Goal: Task Accomplishment & Management: Use online tool/utility

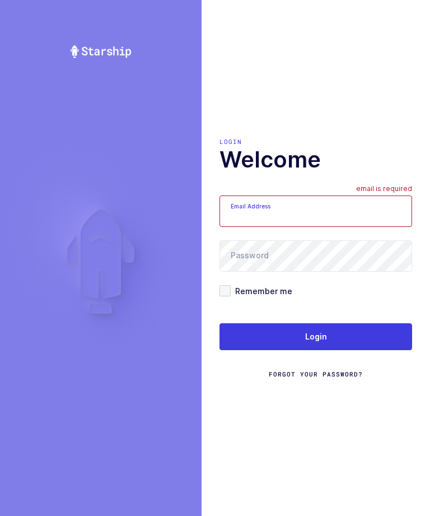
click at [307, 223] on input "Email Address" at bounding box center [316, 210] width 193 height 31
type input "zack1239753@gmail.com"
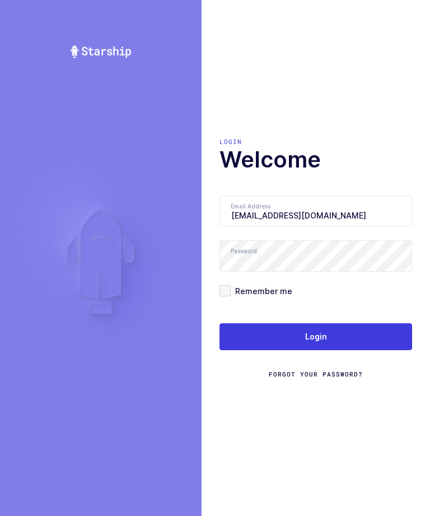
click at [338, 346] on button "Login" at bounding box center [316, 336] width 193 height 27
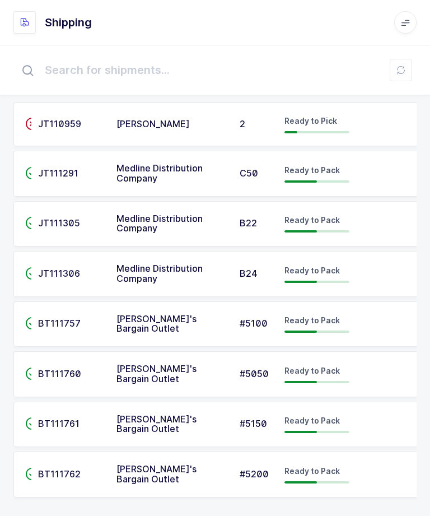
scroll to position [38, 0]
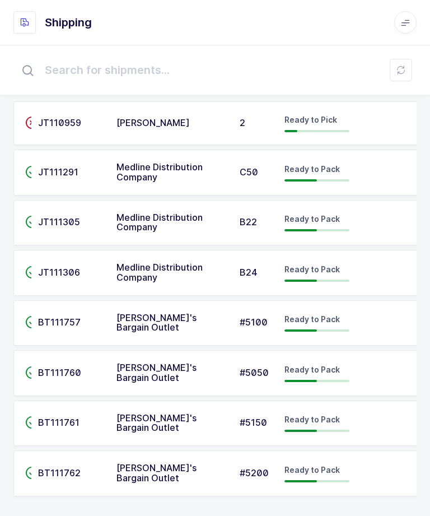
click at [138, 312] on td "Ollie's Bargain Outlet" at bounding box center [171, 323] width 123 height 46
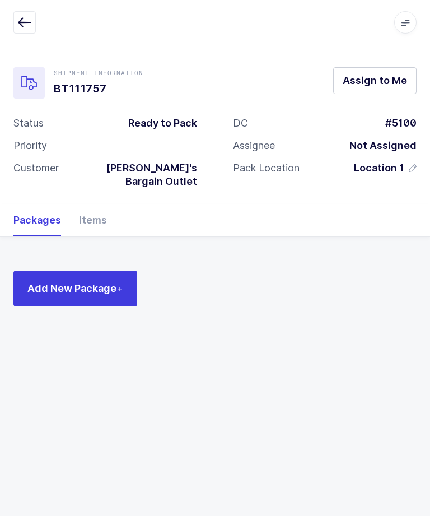
click at [100, 208] on div "Items" at bounding box center [88, 220] width 37 height 32
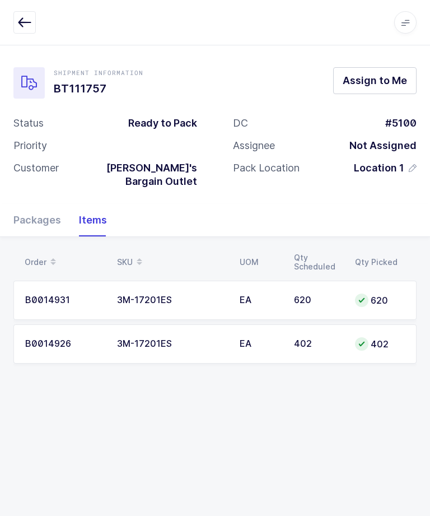
click at [33, 208] on div "Packages" at bounding box center [41, 220] width 57 height 32
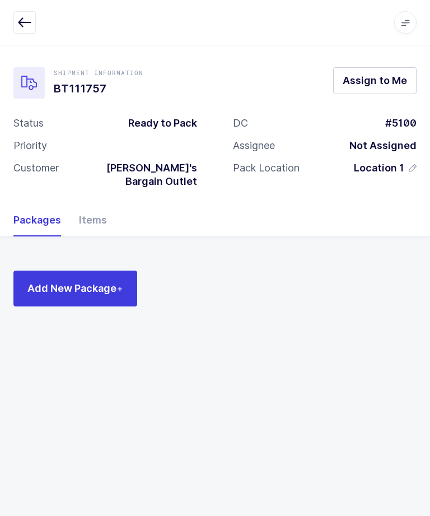
click at [24, 23] on icon "button" at bounding box center [24, 22] width 13 height 13
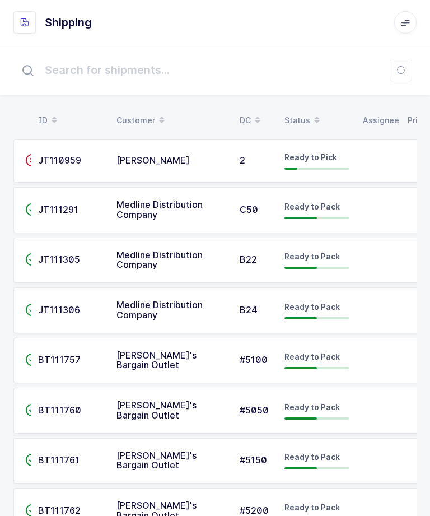
click at [88, 365] on td "BT111757" at bounding box center [70, 361] width 78 height 46
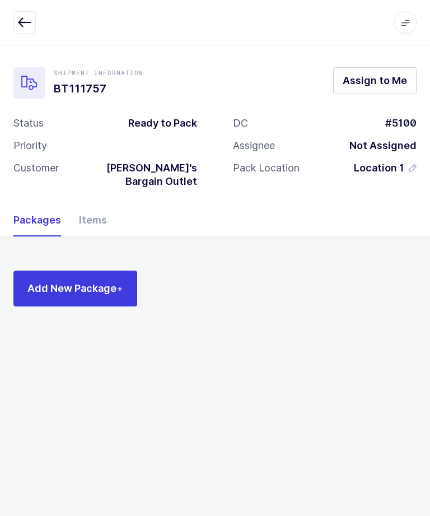
click at [369, 87] on span "Assign to Me" at bounding box center [375, 80] width 64 height 14
click at [87, 211] on div "Items" at bounding box center [88, 220] width 37 height 32
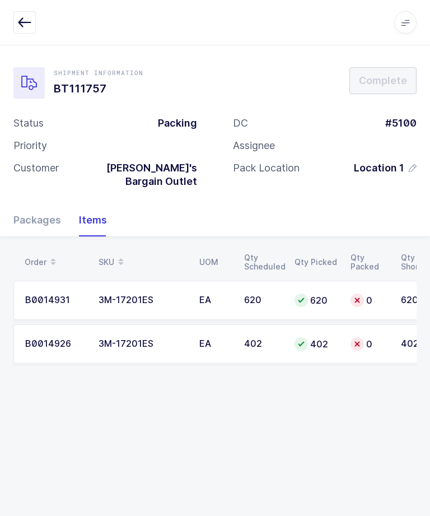
click at [36, 204] on div "Packages" at bounding box center [41, 220] width 57 height 32
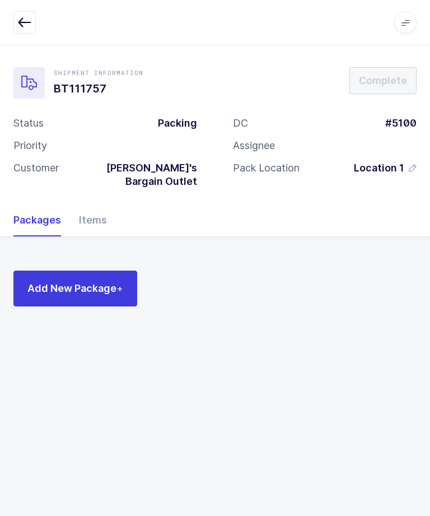
click at [60, 281] on span "Add New Package +" at bounding box center [75, 288] width 96 height 14
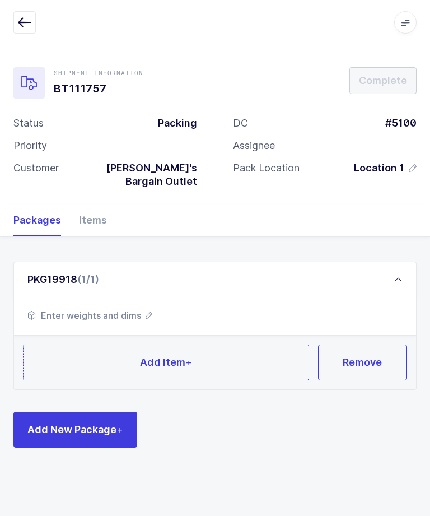
click at [66, 430] on button "Add New Package +" at bounding box center [75, 430] width 124 height 36
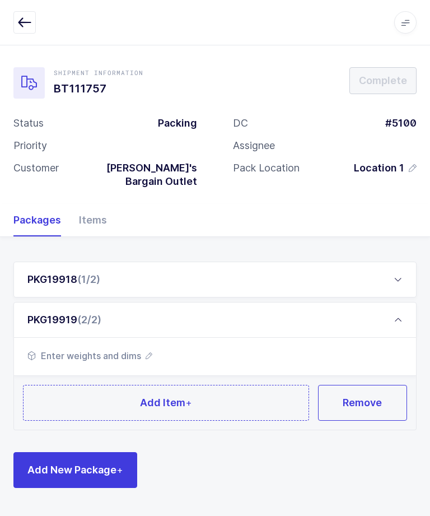
click at [25, 452] on button "Add New Package +" at bounding box center [75, 470] width 124 height 36
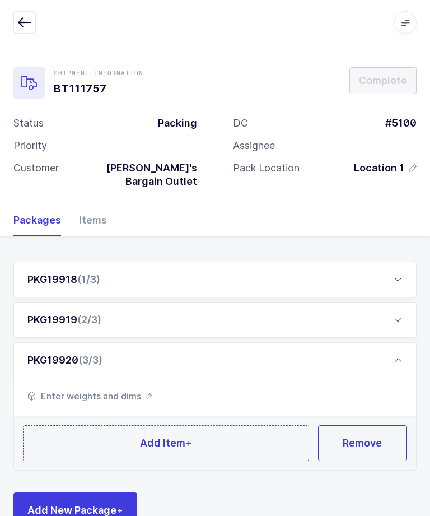
click at [384, 425] on button "Remove" at bounding box center [363, 443] width 90 height 36
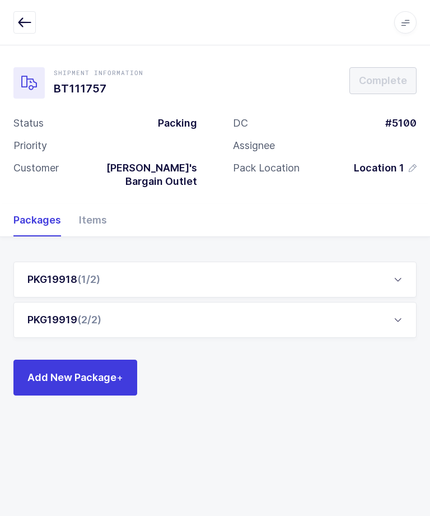
click at [404, 306] on div "PKG19919 (2/2)" at bounding box center [214, 320] width 403 height 36
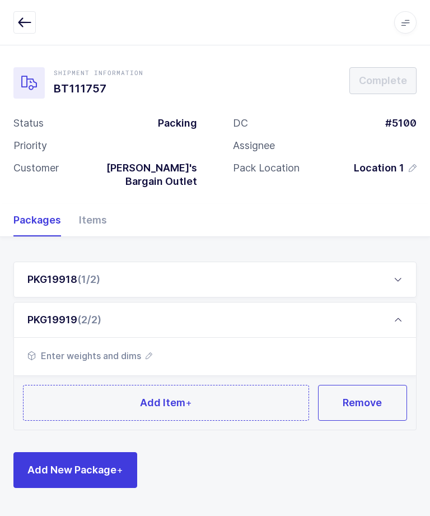
click at [356, 395] on span "Remove" at bounding box center [362, 402] width 39 height 14
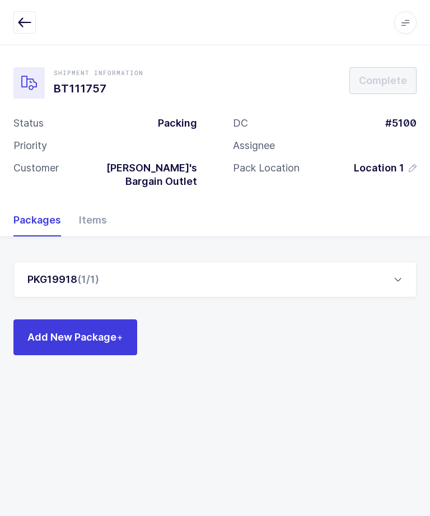
click at [385, 262] on div "PKG19918 (1/1)" at bounding box center [214, 280] width 403 height 36
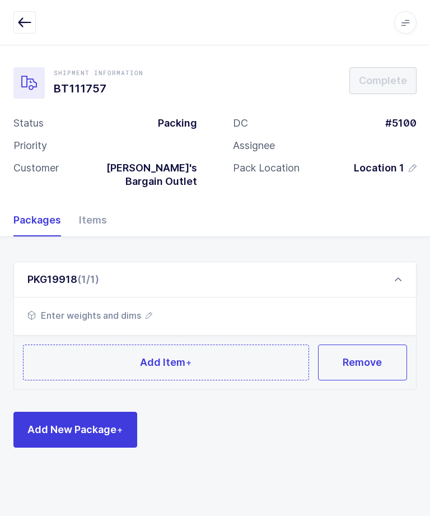
click at [363, 355] on span "Remove" at bounding box center [362, 362] width 39 height 14
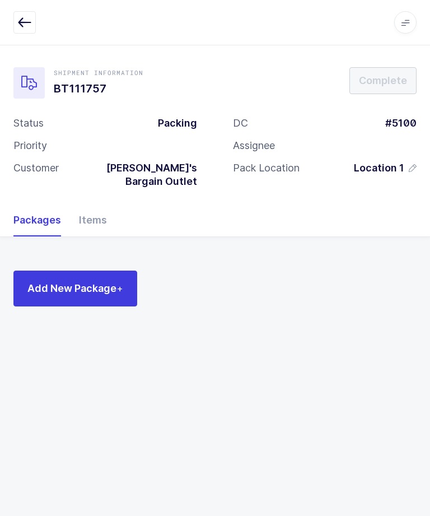
click at [32, 29] on button "button" at bounding box center [24, 22] width 22 height 22
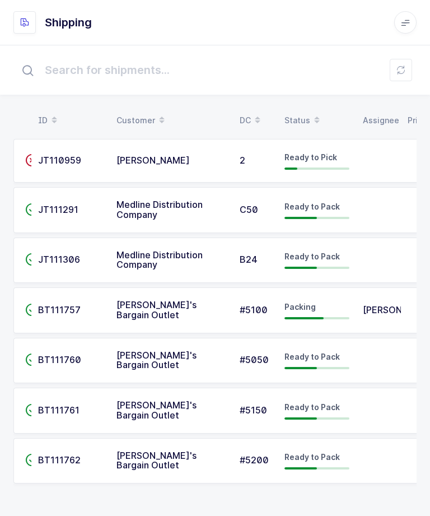
click at [375, 348] on td at bounding box center [378, 361] width 45 height 46
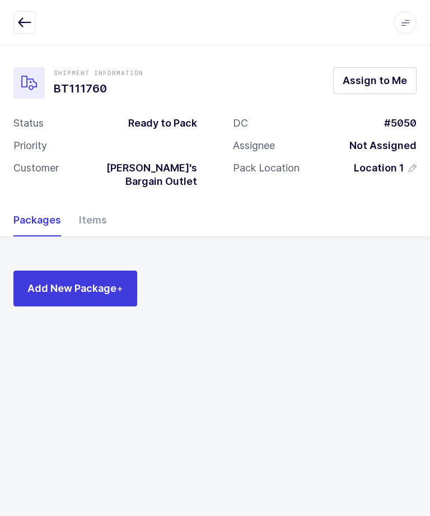
click at [375, 88] on button "Assign to Me" at bounding box center [374, 80] width 83 height 27
click at [26, 20] on icon "button" at bounding box center [24, 22] width 13 height 13
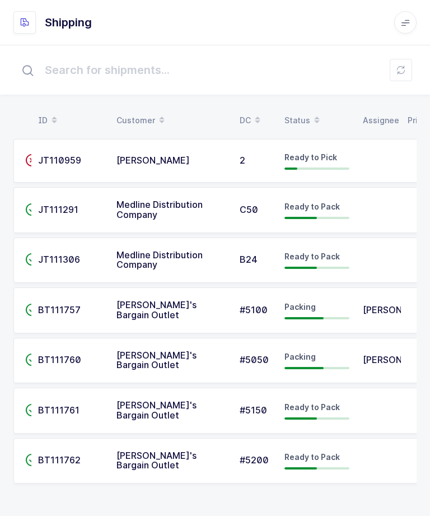
click at [372, 399] on td at bounding box center [378, 411] width 45 height 46
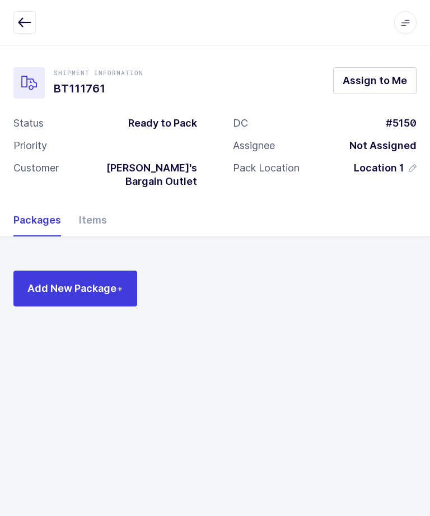
click at [391, 70] on button "Assign to Me" at bounding box center [374, 80] width 83 height 27
click at [23, 16] on icon "button" at bounding box center [24, 22] width 13 height 13
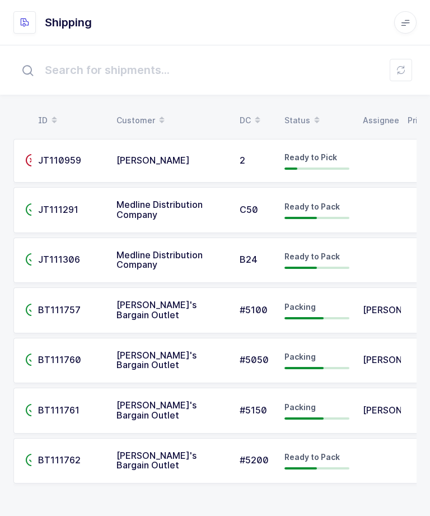
click at [363, 454] on td at bounding box center [378, 461] width 45 height 46
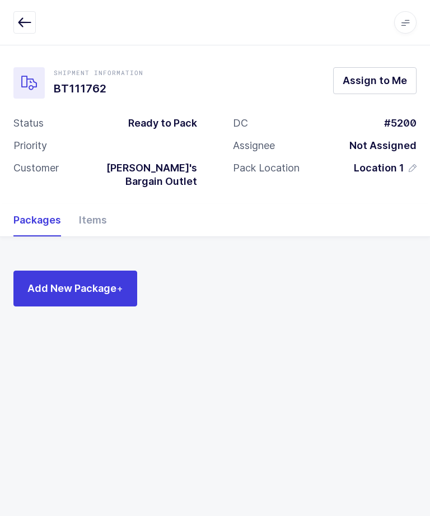
click at [393, 77] on span "Assign to Me" at bounding box center [375, 80] width 64 height 14
click at [1, 32] on div "Apps Core Warehouse Admin Mission Control Purchasing Ernesto Z. Logout Account …" at bounding box center [215, 22] width 430 height 45
click at [16, 29] on button "button" at bounding box center [24, 22] width 22 height 22
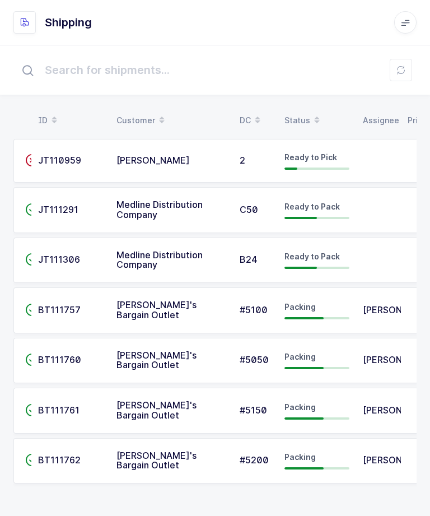
click at [92, 306] on div "BT111757" at bounding box center [70, 310] width 65 height 10
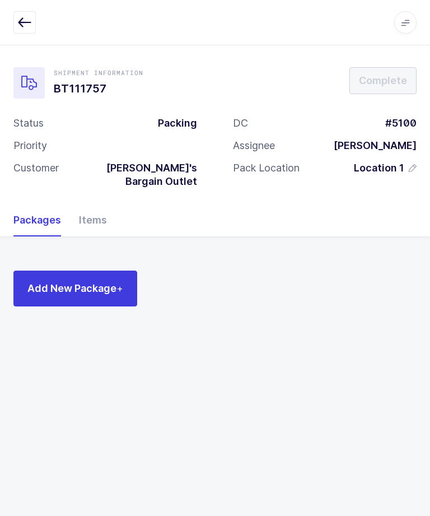
click at [96, 205] on div "Items" at bounding box center [88, 220] width 37 height 32
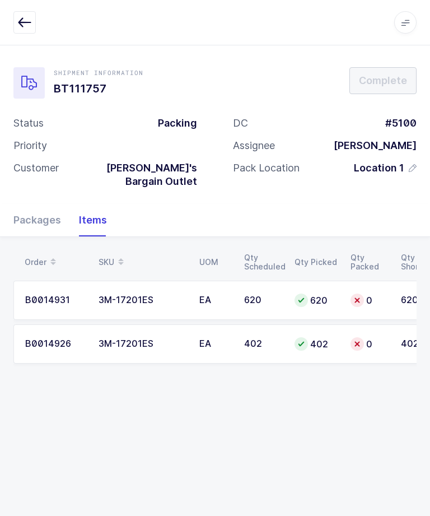
click at [26, 25] on icon "button" at bounding box center [24, 22] width 13 height 13
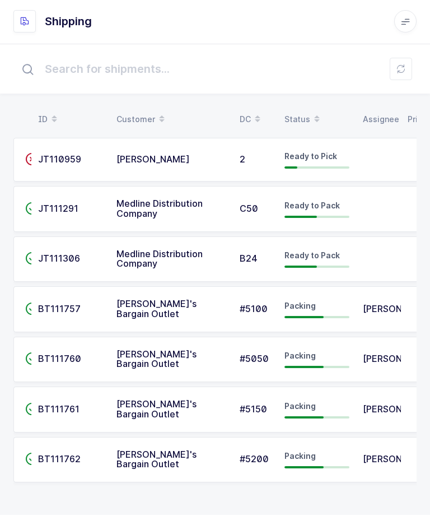
scroll to position [3, 0]
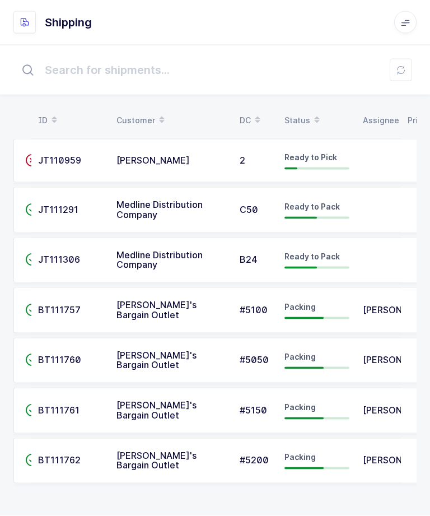
click at [106, 356] on td "BT111760" at bounding box center [70, 361] width 78 height 46
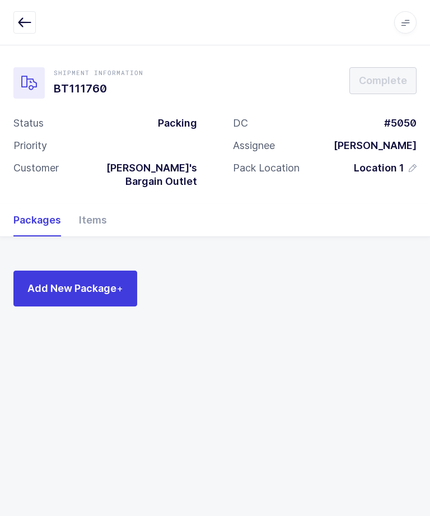
click at [88, 204] on div "Items" at bounding box center [88, 220] width 37 height 32
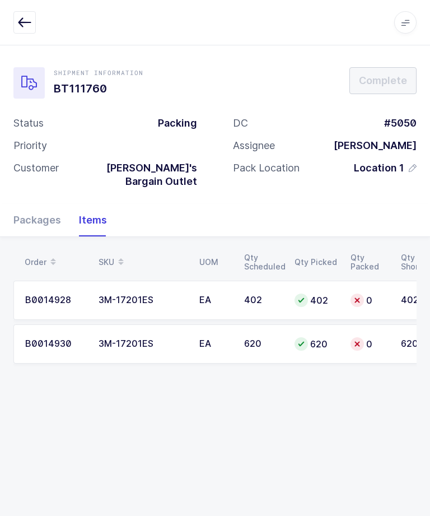
click at [17, 19] on button "button" at bounding box center [24, 22] width 22 height 22
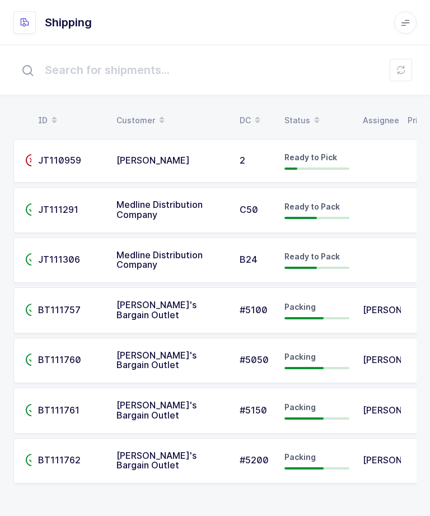
click at [67, 407] on span "BT111761" at bounding box center [58, 409] width 41 height 11
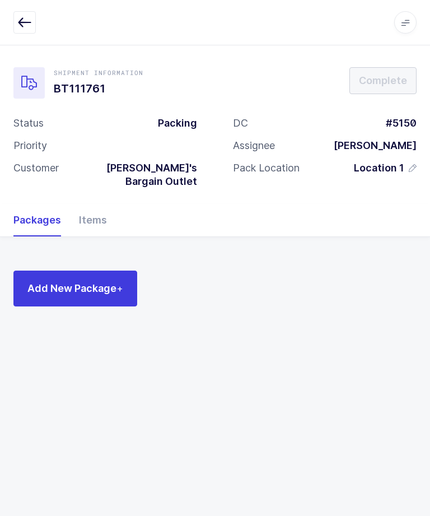
click at [86, 204] on div "Items" at bounding box center [88, 220] width 37 height 32
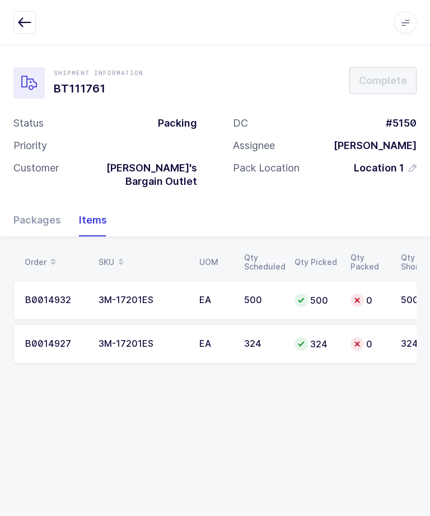
click at [22, 26] on icon "button" at bounding box center [24, 22] width 13 height 13
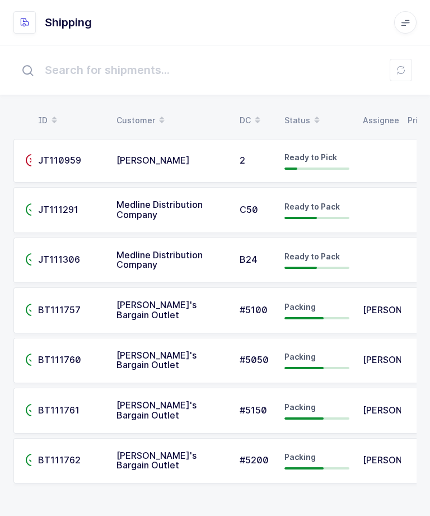
click at [64, 444] on td "BT111762" at bounding box center [70, 461] width 78 height 46
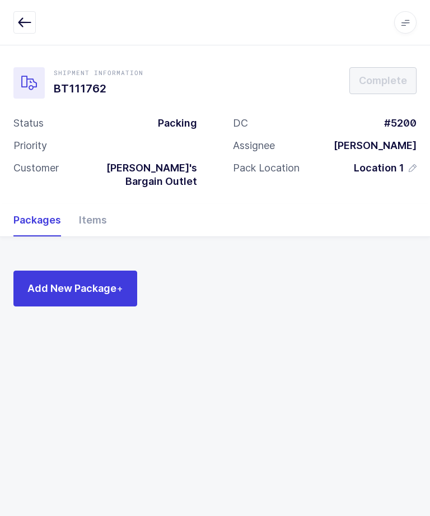
click at [95, 206] on div "Items" at bounding box center [88, 220] width 37 height 32
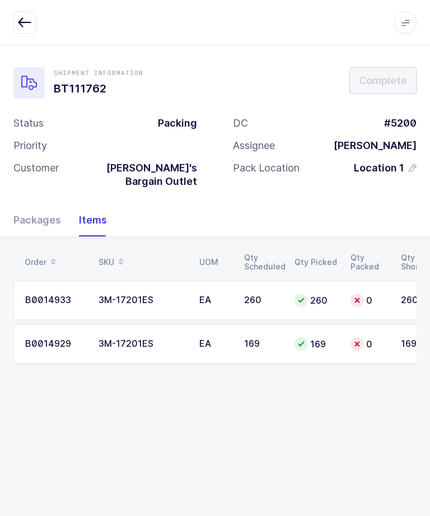
click at [21, 18] on icon "button" at bounding box center [24, 22] width 13 height 13
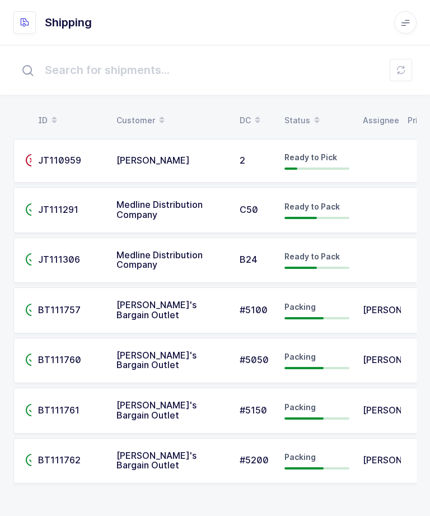
click at [93, 306] on div "BT111757" at bounding box center [70, 310] width 65 height 10
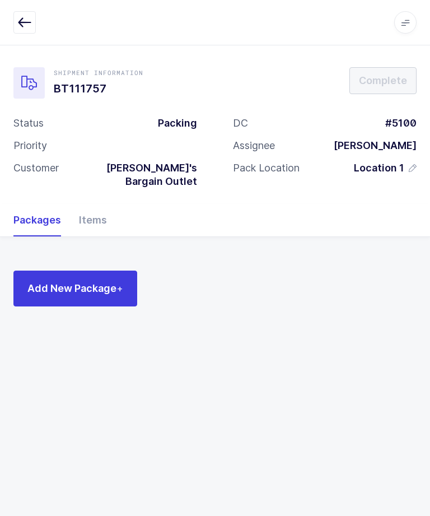
click at [99, 209] on div "Items" at bounding box center [88, 220] width 37 height 32
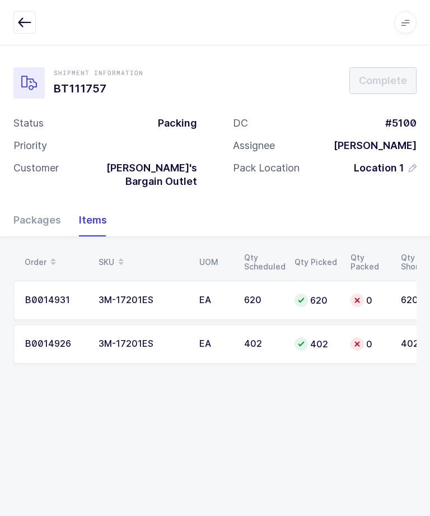
click at [373, 293] on div "0" at bounding box center [369, 299] width 37 height 13
click at [35, 15] on button "button" at bounding box center [24, 22] width 22 height 22
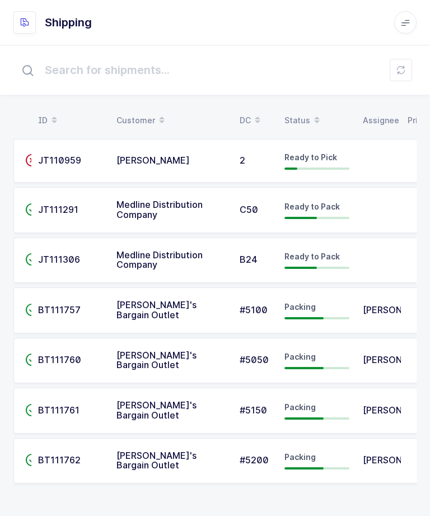
click at [382, 407] on span "[PERSON_NAME]" at bounding box center [399, 409] width 73 height 11
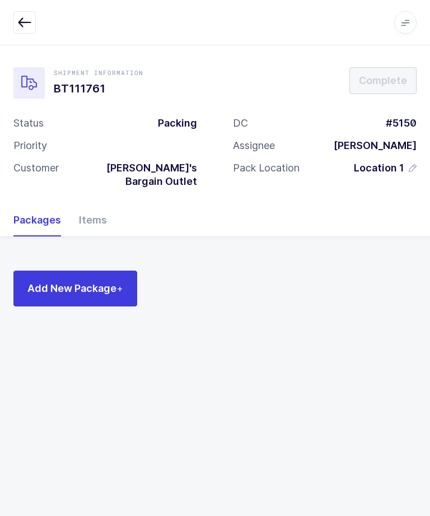
click at [89, 204] on div "Items" at bounding box center [88, 220] width 37 height 32
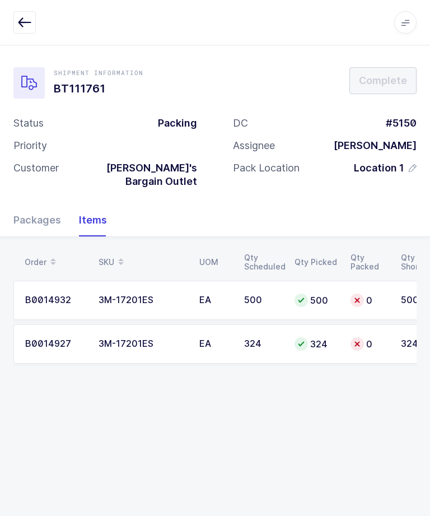
click at [21, 27] on icon "button" at bounding box center [24, 22] width 13 height 13
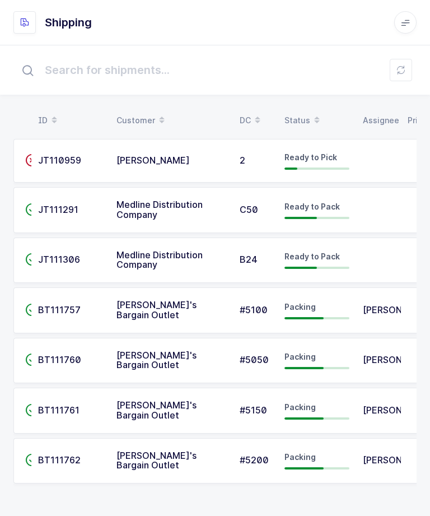
click at [338, 451] on div "Packing" at bounding box center [316, 460] width 65 height 18
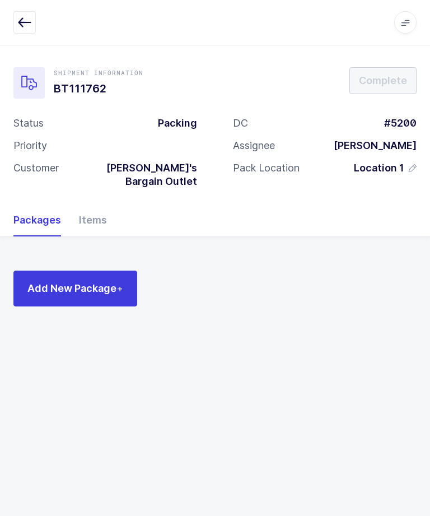
click at [97, 204] on div "Items" at bounding box center [88, 220] width 37 height 32
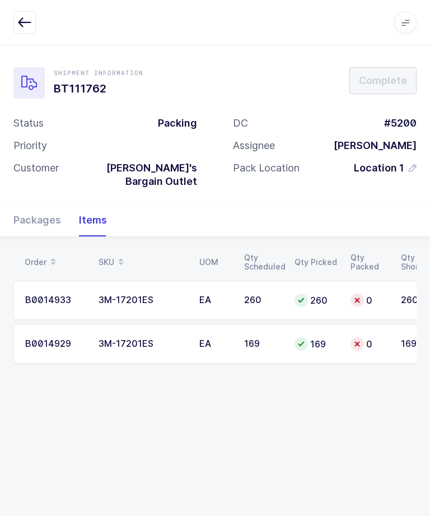
click at [34, 23] on button "button" at bounding box center [24, 22] width 22 height 22
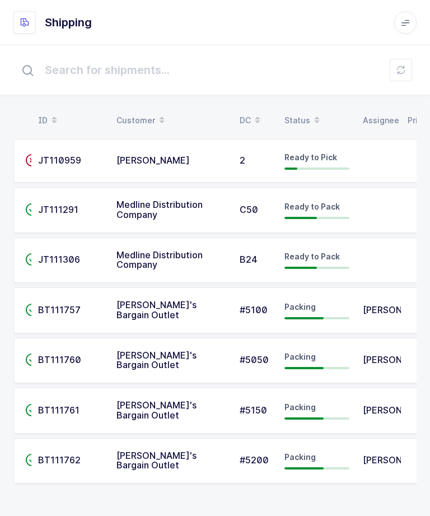
click at [363, 315] on span "[PERSON_NAME]" at bounding box center [399, 309] width 73 height 11
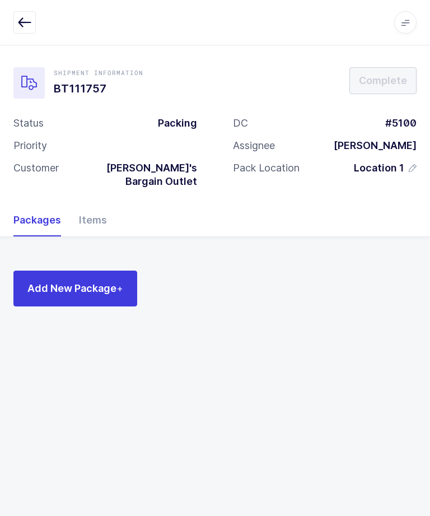
click at [90, 204] on div "Items" at bounding box center [88, 220] width 37 height 32
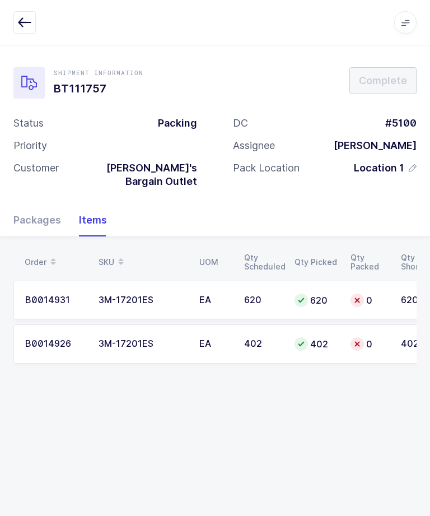
click at [17, 25] on button "button" at bounding box center [24, 22] width 22 height 22
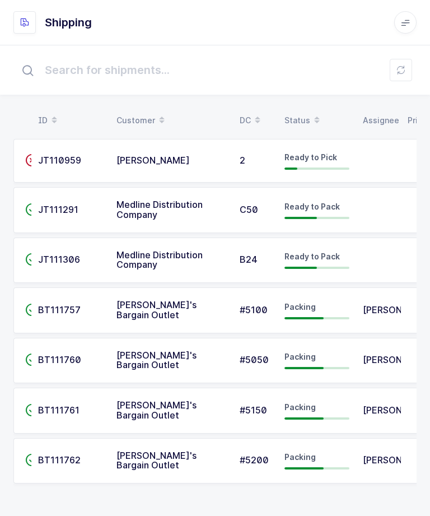
click at [368, 357] on span "[PERSON_NAME]" at bounding box center [399, 359] width 73 height 11
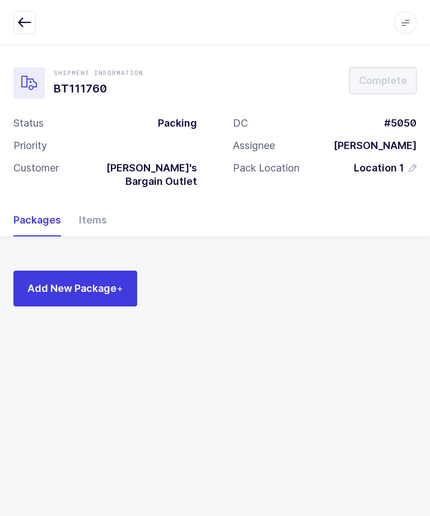
click at [93, 204] on div "Items" at bounding box center [88, 220] width 37 height 32
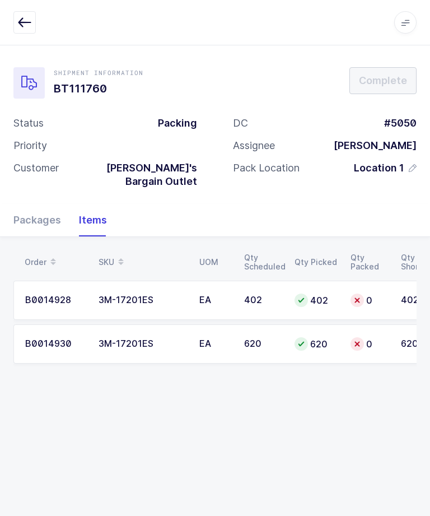
click at [25, 22] on icon "button" at bounding box center [24, 22] width 13 height 13
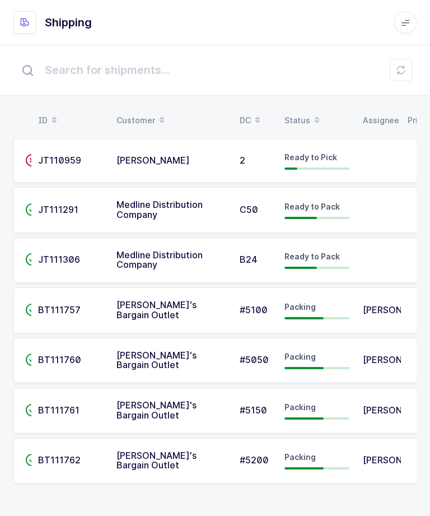
click at [356, 412] on td "[PERSON_NAME]" at bounding box center [378, 411] width 45 height 46
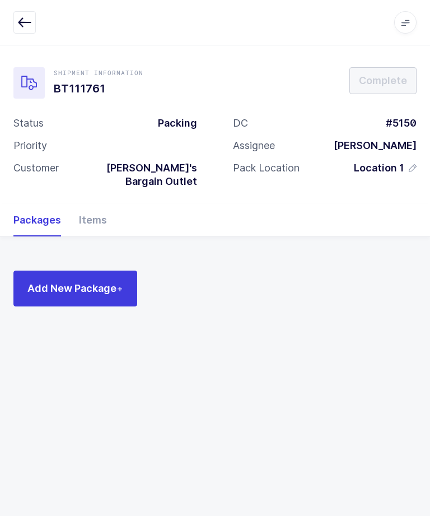
click at [94, 212] on div "Items" at bounding box center [88, 220] width 37 height 32
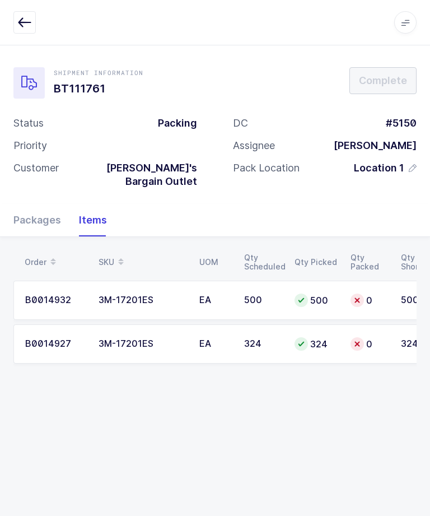
click at [31, 25] on button "button" at bounding box center [24, 22] width 22 height 22
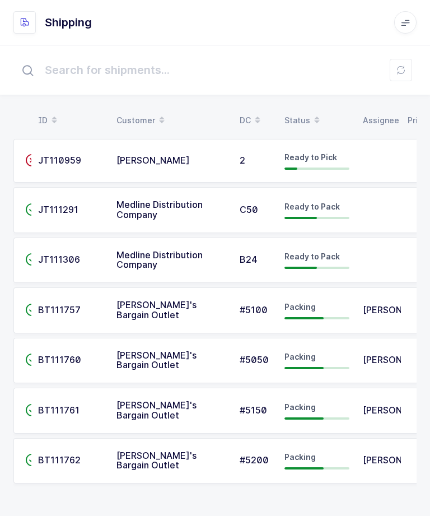
click at [342, 468] on td "Packing" at bounding box center [317, 461] width 78 height 46
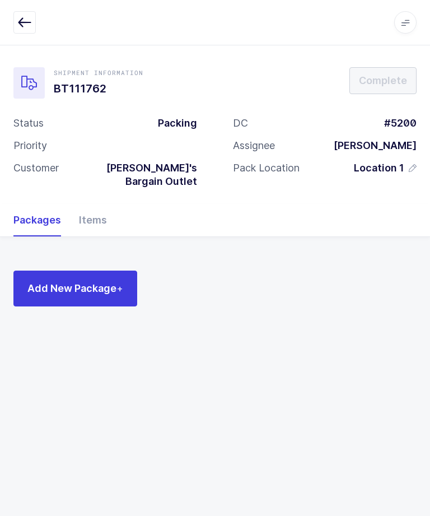
click at [86, 204] on div "Items" at bounding box center [88, 220] width 37 height 32
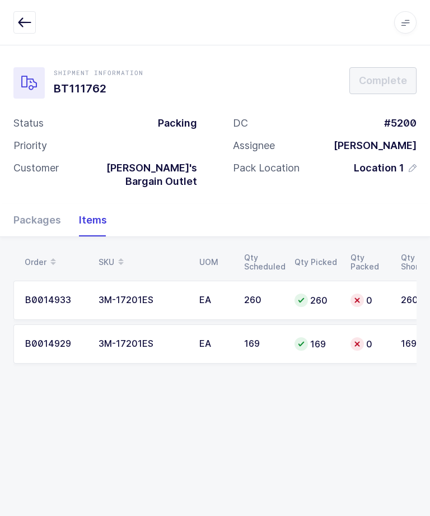
click at [23, 22] on icon "button" at bounding box center [24, 22] width 13 height 13
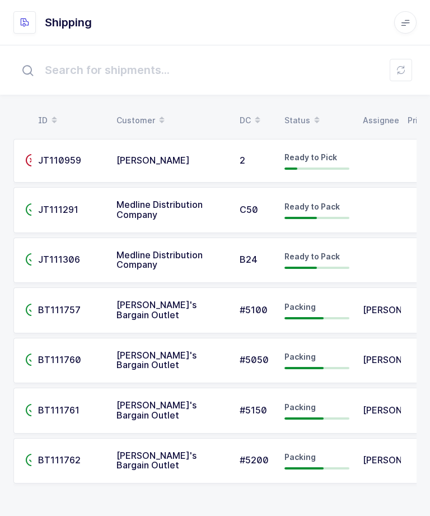
click at [330, 317] on td "Packing" at bounding box center [317, 310] width 78 height 46
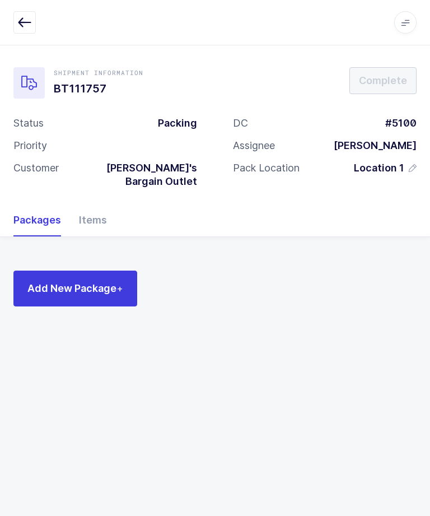
click at [101, 205] on div "Items" at bounding box center [88, 220] width 37 height 32
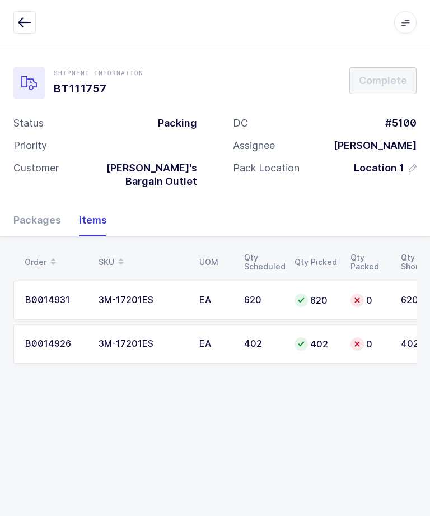
click at [37, 204] on div "Packages" at bounding box center [41, 220] width 57 height 32
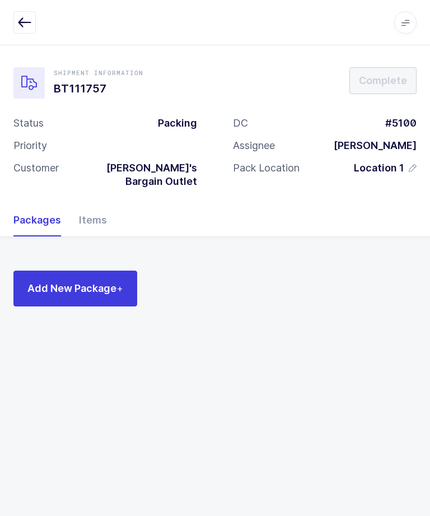
click at [81, 281] on span "Add New Package +" at bounding box center [75, 288] width 96 height 14
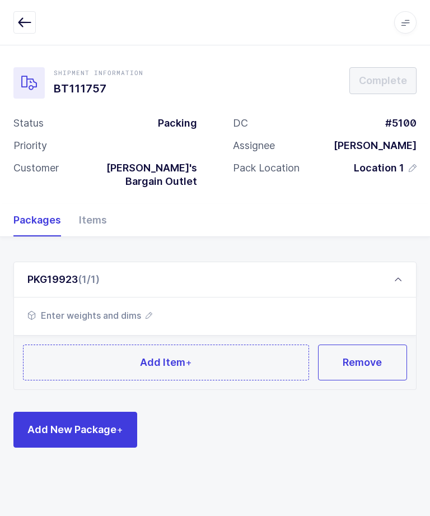
click at [127, 309] on span "Enter weights and dims" at bounding box center [89, 315] width 125 height 13
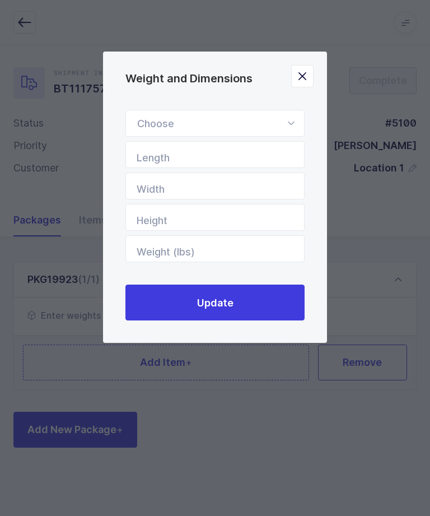
click at [291, 118] on icon "Weight and Dimensions" at bounding box center [291, 123] width 14 height 27
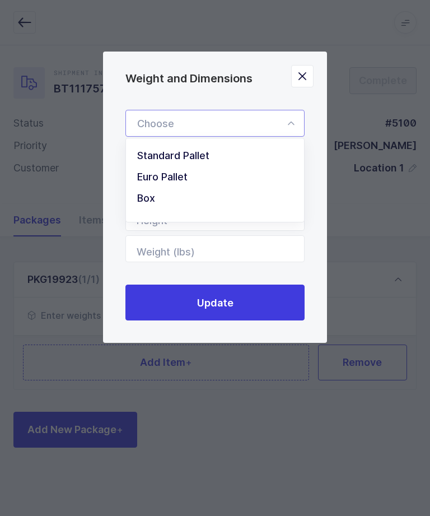
click at [216, 157] on li "Standard Pallet" at bounding box center [214, 155] width 169 height 21
type input "Standard Pallet"
type input "48"
type input "40"
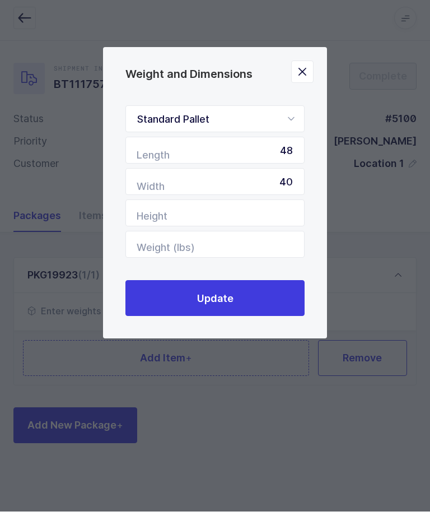
click at [248, 304] on button "Update" at bounding box center [214, 302] width 179 height 36
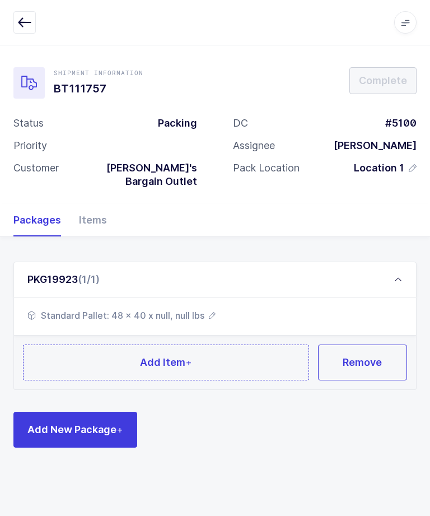
click at [214, 350] on button "Add Item +" at bounding box center [166, 362] width 286 height 36
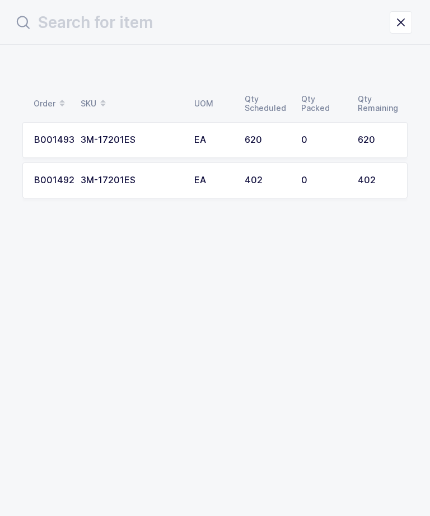
click at [339, 185] on td "0" at bounding box center [323, 180] width 57 height 36
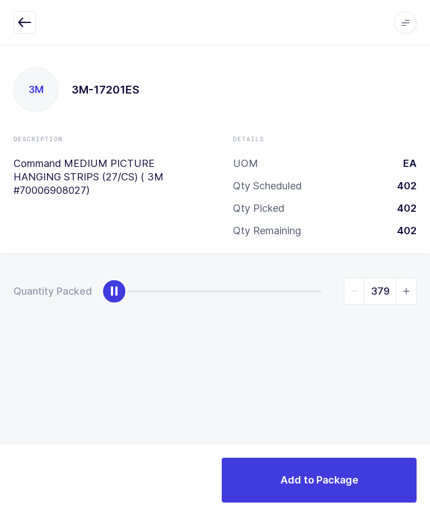
type input "402"
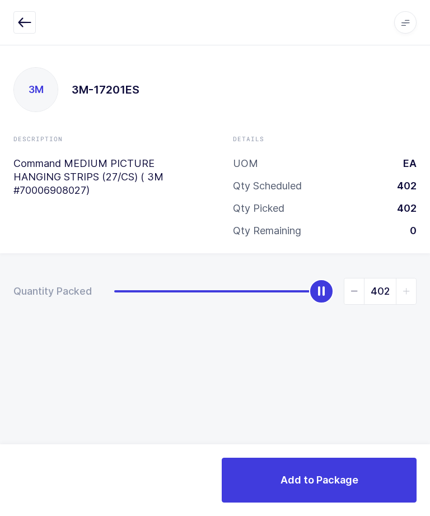
click at [365, 489] on button "Add to Package" at bounding box center [319, 480] width 195 height 45
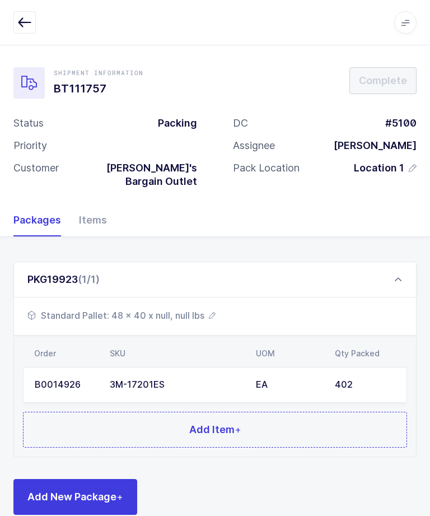
click at [163, 309] on span "Standard Pallet: 48 x 40 x null, null lbs" at bounding box center [121, 315] width 188 height 13
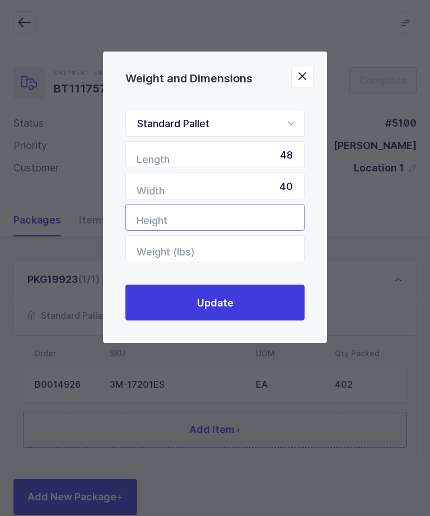
click at [271, 217] on input "Height" at bounding box center [214, 217] width 179 height 27
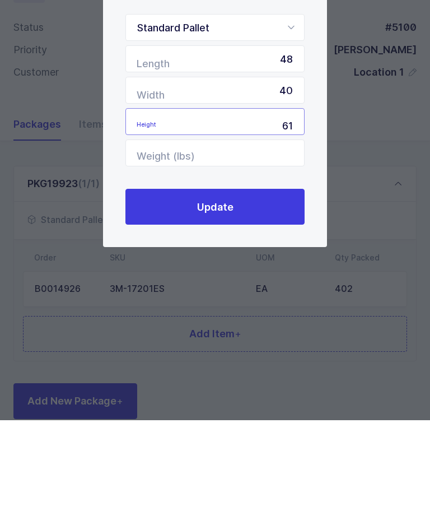
type input "61"
click at [262, 284] on button "Update" at bounding box center [214, 302] width 179 height 36
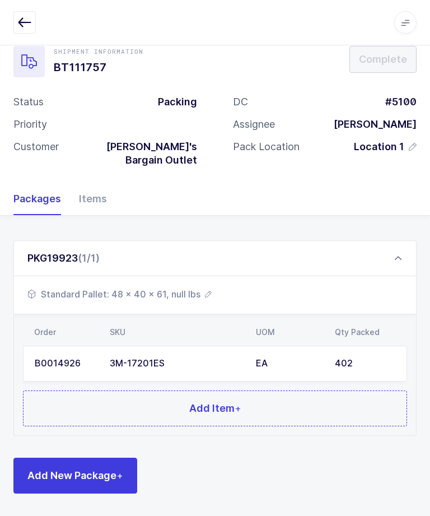
click at [97, 183] on div "Items" at bounding box center [88, 199] width 37 height 32
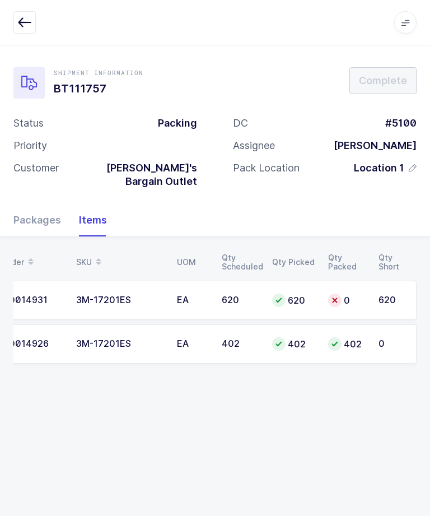
scroll to position [0, 22]
click at [34, 16] on button "button" at bounding box center [24, 22] width 22 height 22
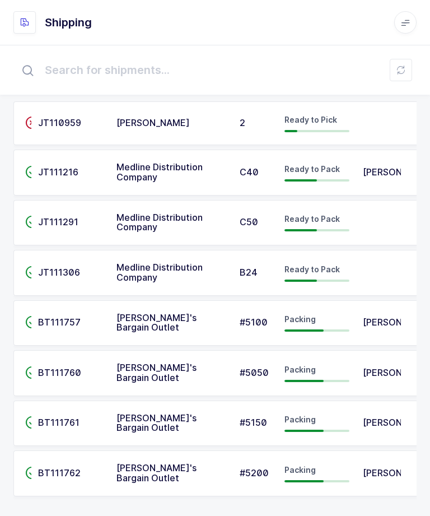
click at [376, 371] on span "[PERSON_NAME]" at bounding box center [399, 372] width 73 height 11
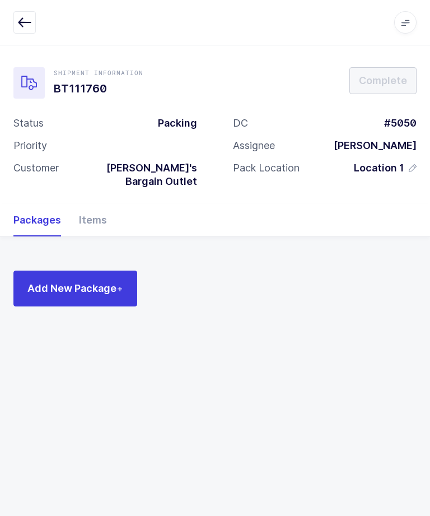
click at [91, 204] on div "Items" at bounding box center [88, 220] width 37 height 32
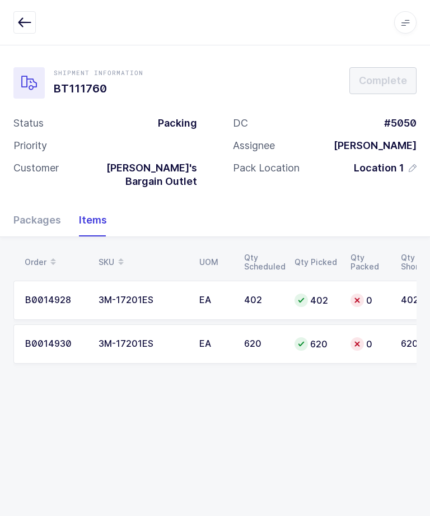
click at [32, 24] on button "button" at bounding box center [24, 22] width 22 height 22
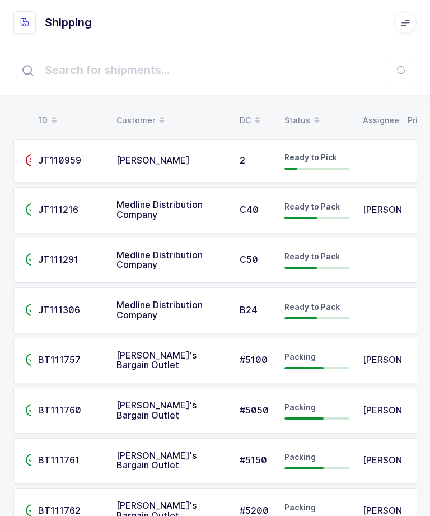
click at [348, 402] on div "Packing" at bounding box center [316, 411] width 65 height 18
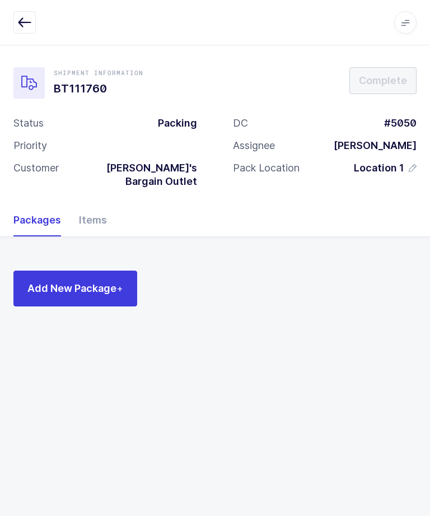
click at [96, 207] on div "Items" at bounding box center [88, 220] width 37 height 32
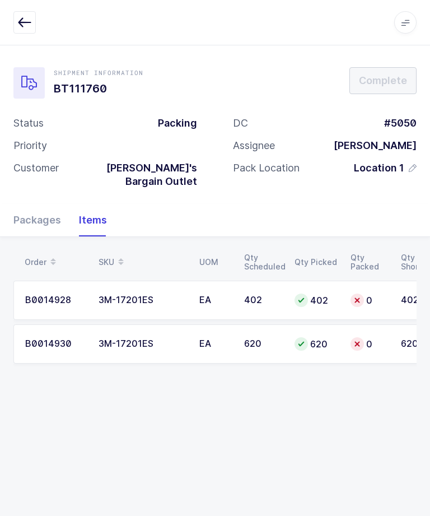
click at [23, 27] on icon "button" at bounding box center [24, 22] width 13 height 13
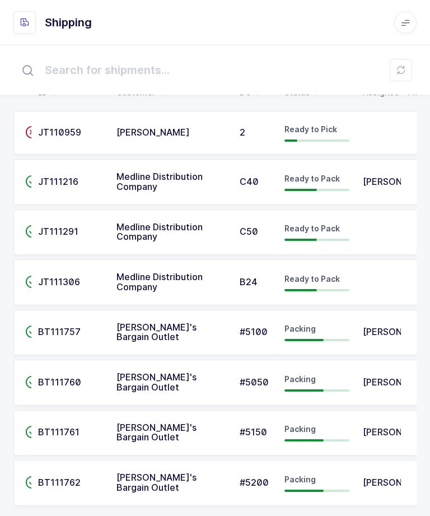
scroll to position [36, 0]
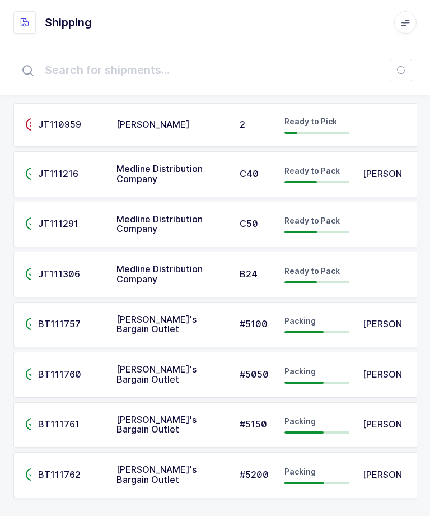
click at [348, 431] on div at bounding box center [316, 432] width 65 height 2
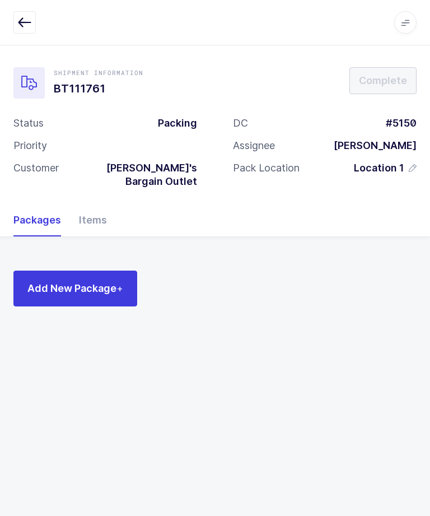
click at [102, 218] on div "Items" at bounding box center [88, 220] width 37 height 32
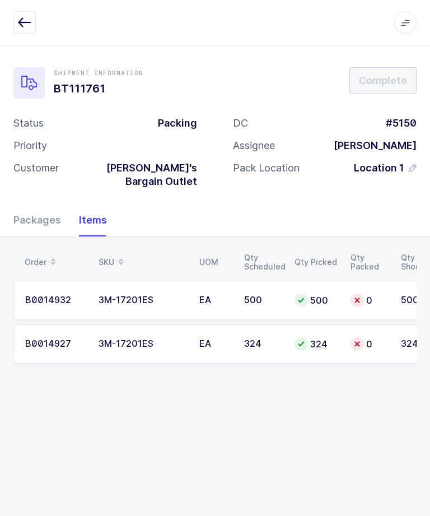
click at [102, 281] on td "3M-17201ES" at bounding box center [142, 300] width 101 height 39
click at [109, 298] on td "3M-17201ES" at bounding box center [142, 300] width 101 height 39
click at [130, 297] on td "3M-17201ES" at bounding box center [142, 300] width 101 height 39
click at [37, 212] on div "Packages" at bounding box center [41, 220] width 57 height 32
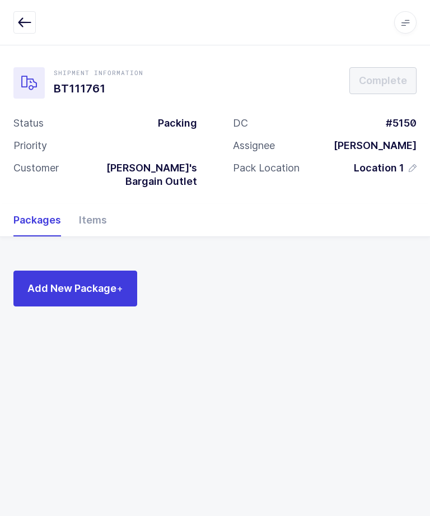
click at [68, 281] on span "Add New Package +" at bounding box center [75, 288] width 96 height 14
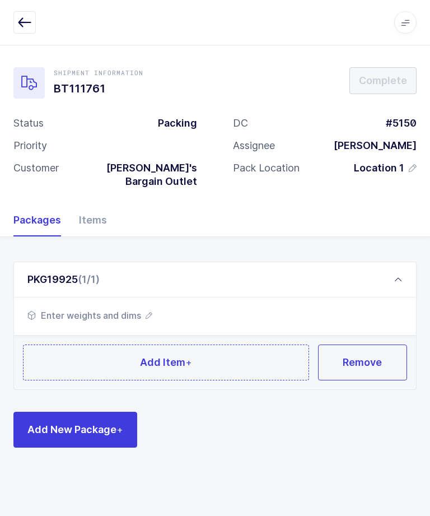
click at [137, 309] on span "Enter weights and dims" at bounding box center [89, 315] width 125 height 13
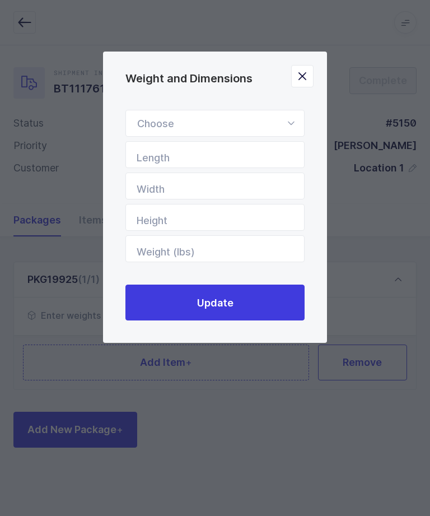
click at [295, 119] on icon "Weight and Dimensions" at bounding box center [291, 123] width 14 height 27
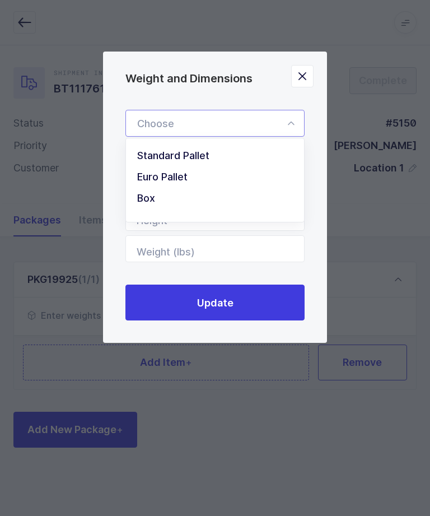
click at [167, 166] on li "Standard Pallet" at bounding box center [214, 155] width 169 height 21
type input "Standard Pallet"
type input "48"
type input "40"
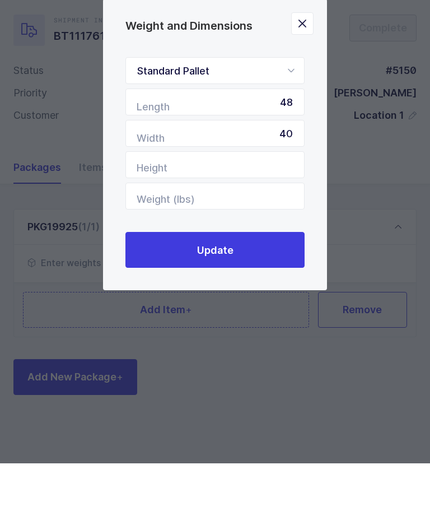
click at [174, 284] on button "Update" at bounding box center [214, 302] width 179 height 36
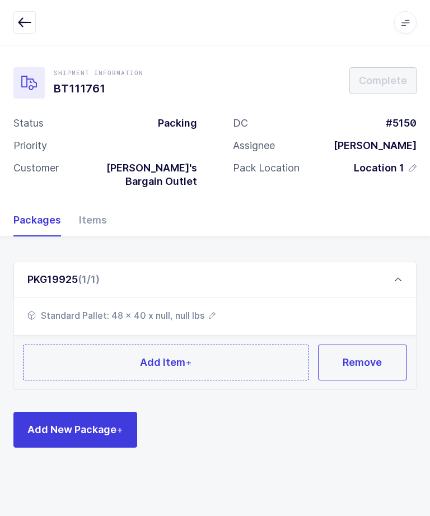
click at [133, 351] on button "Add Item +" at bounding box center [166, 362] width 286 height 36
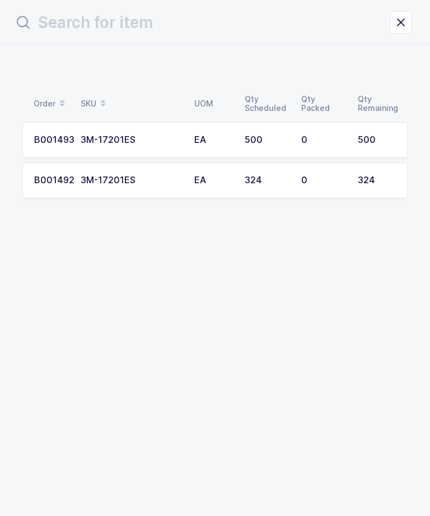
click at [124, 137] on div "3M-17201ES" at bounding box center [131, 140] width 100 height 10
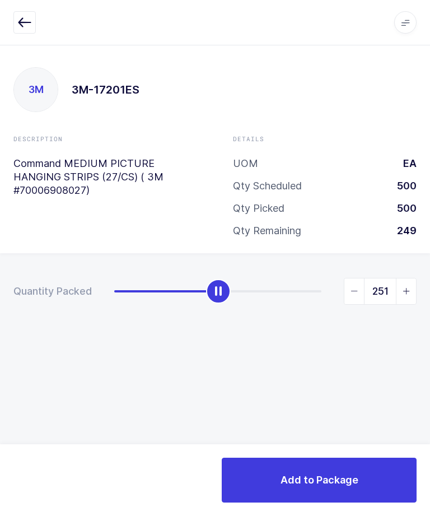
click at [349, 293] on span "slider between 0 and 500" at bounding box center [354, 291] width 20 height 26
type input "250"
click at [352, 486] on span "Add to Package" at bounding box center [320, 480] width 78 height 14
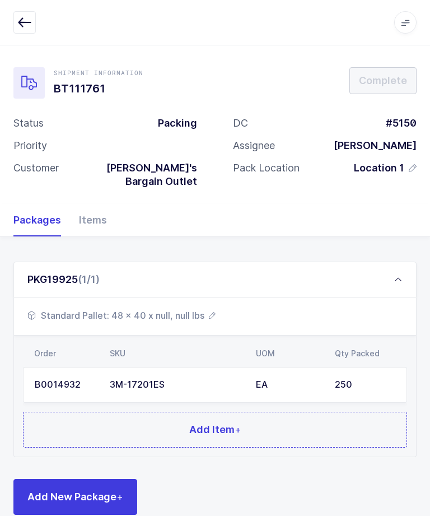
click at [321, 380] on div "EA" at bounding box center [289, 385] width 66 height 10
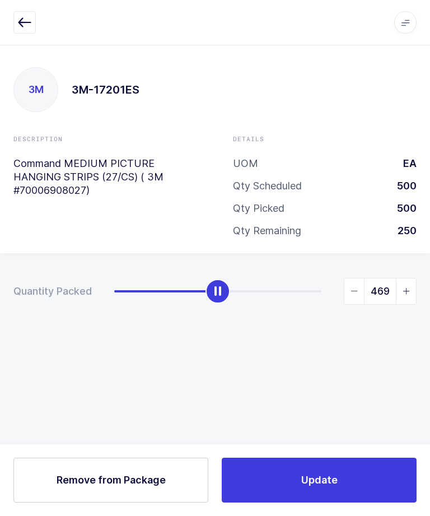
type input "500"
click at [368, 482] on button "Update" at bounding box center [319, 480] width 195 height 45
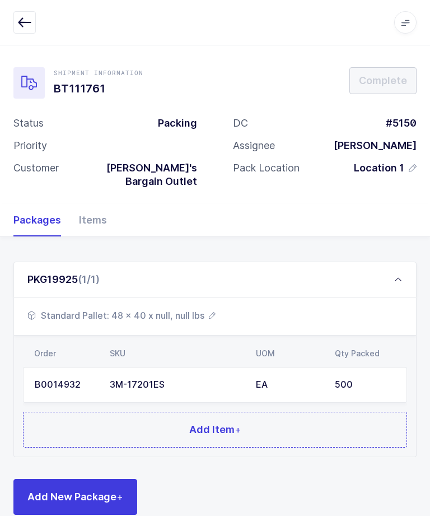
click at [174, 309] on span "Standard Pallet: 48 x 40 x null, null lbs" at bounding box center [121, 315] width 188 height 13
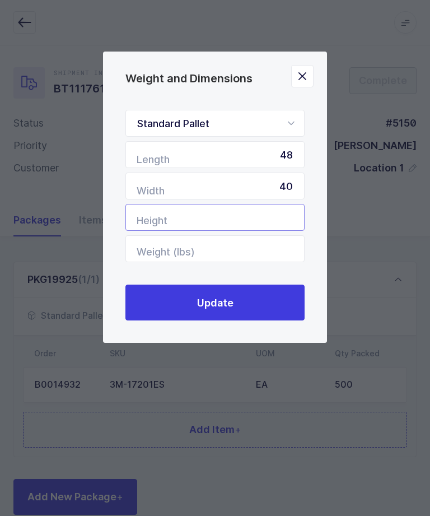
click at [267, 209] on input "Height" at bounding box center [214, 217] width 179 height 27
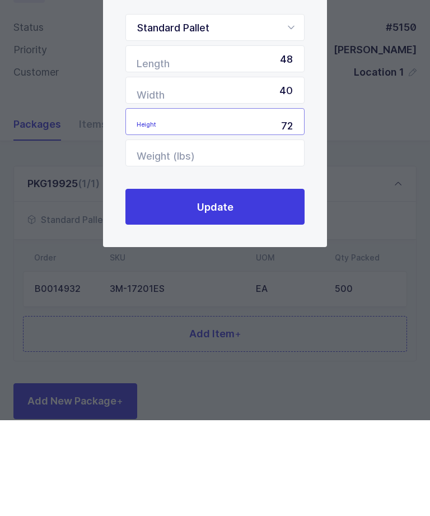
type input "72"
click at [273, 284] on button "Update" at bounding box center [214, 302] width 179 height 36
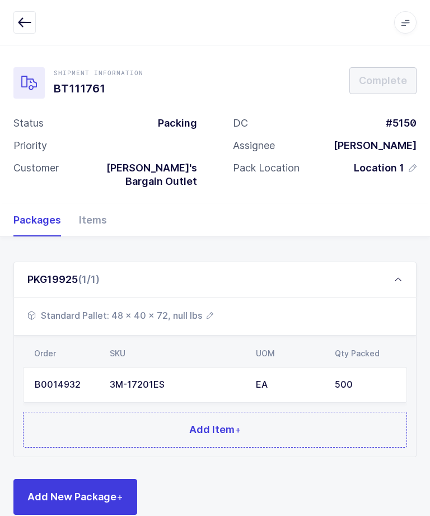
click at [87, 204] on div "Items" at bounding box center [88, 220] width 37 height 32
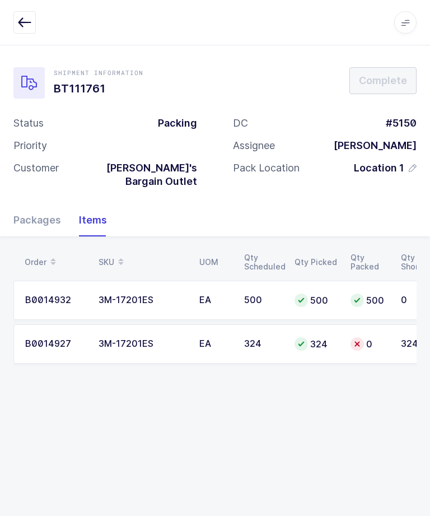
click at [22, 26] on icon "button" at bounding box center [24, 22] width 13 height 13
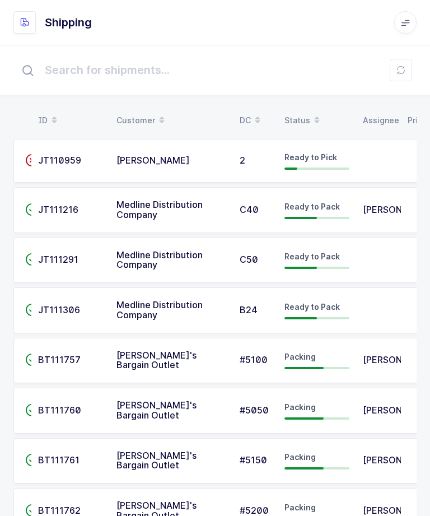
click at [382, 354] on span "[PERSON_NAME]" at bounding box center [399, 359] width 73 height 11
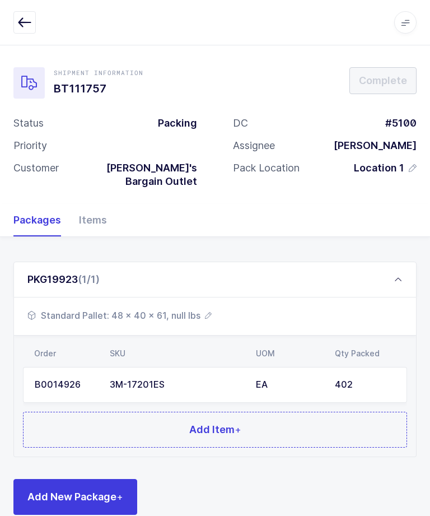
click at [85, 210] on div "Items" at bounding box center [88, 220] width 37 height 32
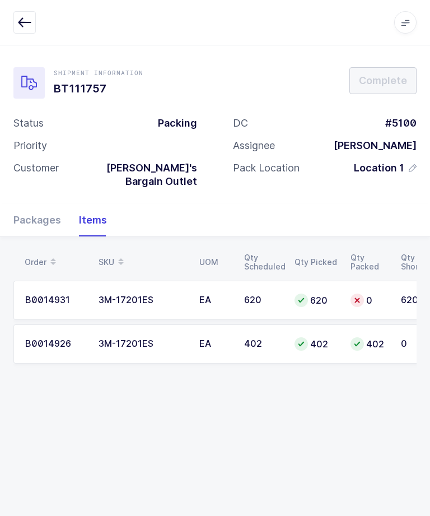
click at [21, 20] on icon "button" at bounding box center [24, 22] width 13 height 13
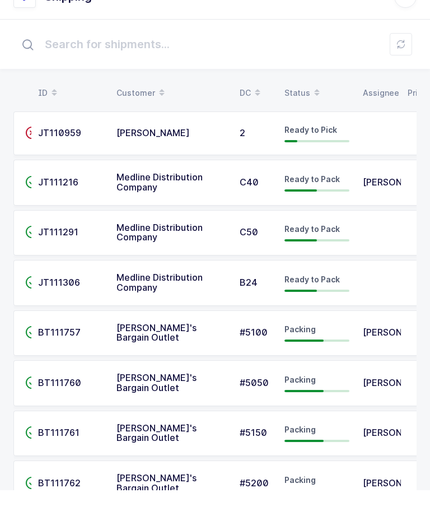
scroll to position [1, 0]
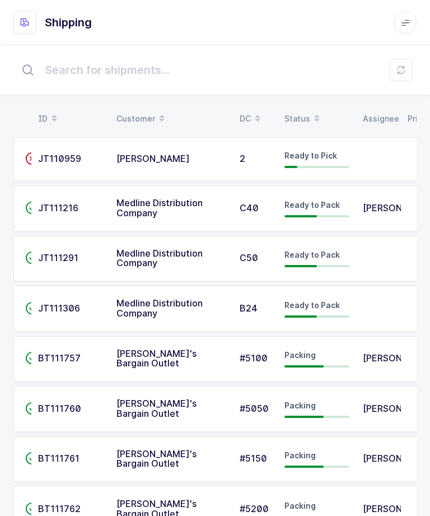
click at [367, 407] on span "[PERSON_NAME]" at bounding box center [399, 408] width 73 height 11
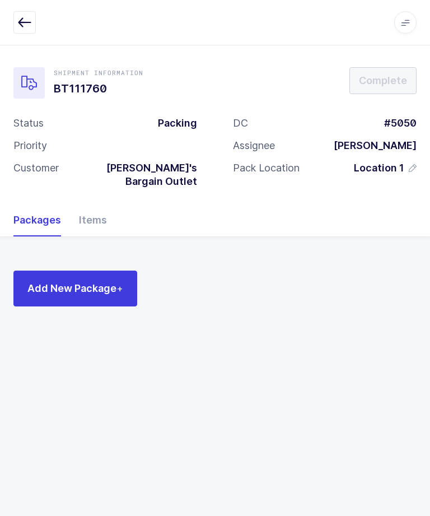
click at [85, 205] on div "Items" at bounding box center [88, 220] width 37 height 32
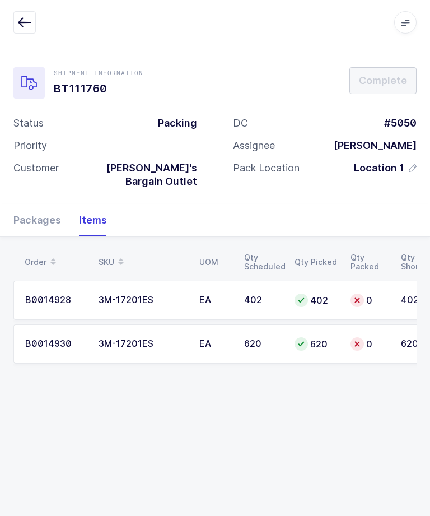
click at [34, 207] on div "Packages" at bounding box center [41, 220] width 57 height 32
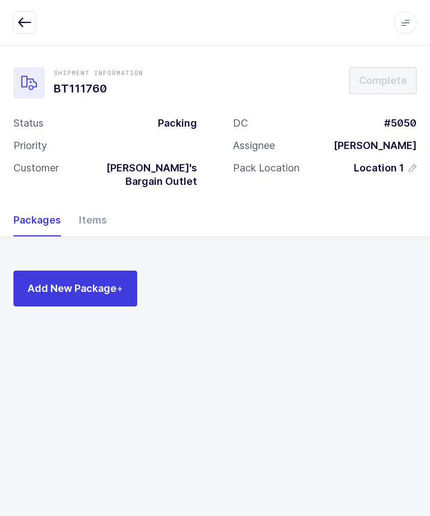
click at [59, 270] on button "Add New Package +" at bounding box center [75, 288] width 124 height 36
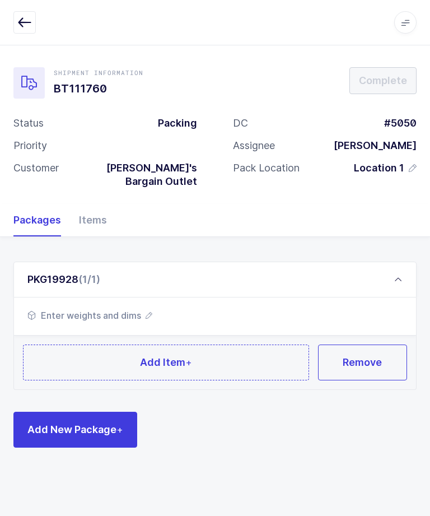
click at [138, 309] on span "Enter weights and dims" at bounding box center [89, 315] width 125 height 13
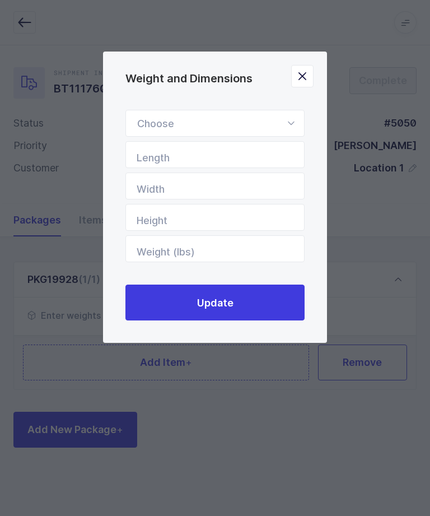
click at [274, 123] on div "Weight and Dimensions" at bounding box center [214, 123] width 179 height 27
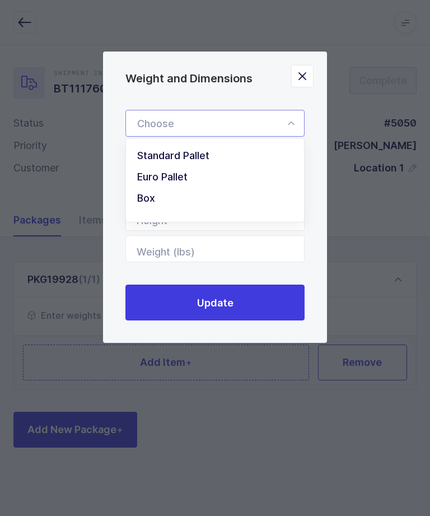
click at [238, 154] on li "Standard Pallet" at bounding box center [214, 155] width 169 height 21
type input "Standard Pallet"
type input "48"
type input "40"
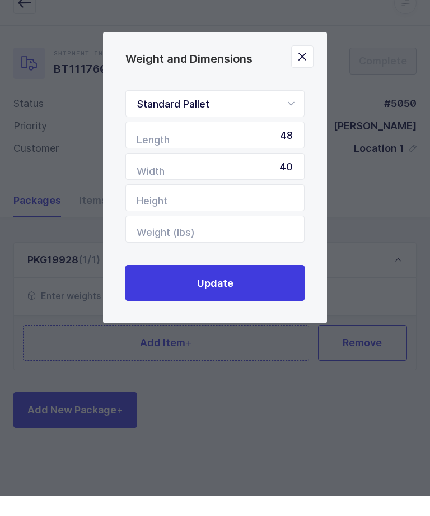
click at [268, 284] on button "Update" at bounding box center [214, 302] width 179 height 36
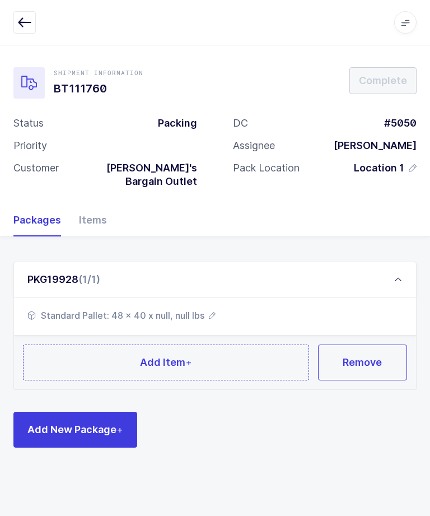
click at [126, 350] on button "Add Item +" at bounding box center [166, 362] width 286 height 36
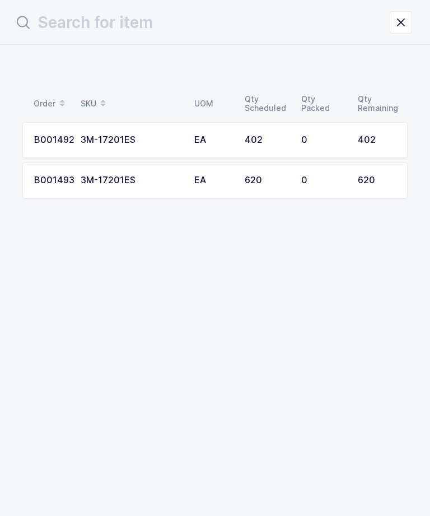
click at [367, 141] on div "402" at bounding box center [377, 140] width 38 height 10
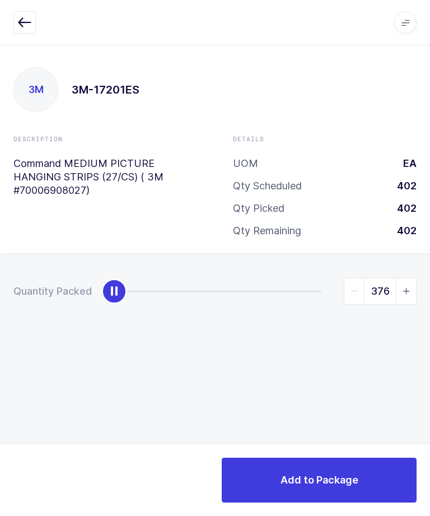
type input "402"
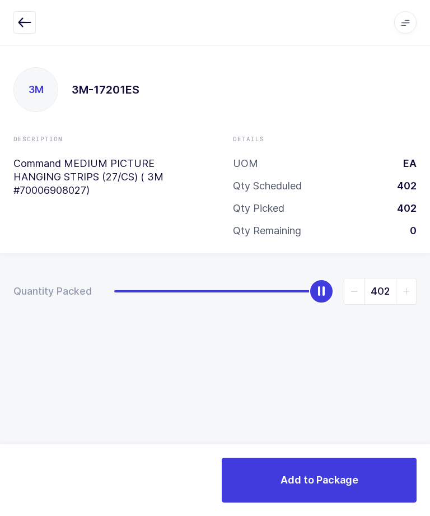
click at [356, 481] on span "Add to Package" at bounding box center [320, 480] width 78 height 14
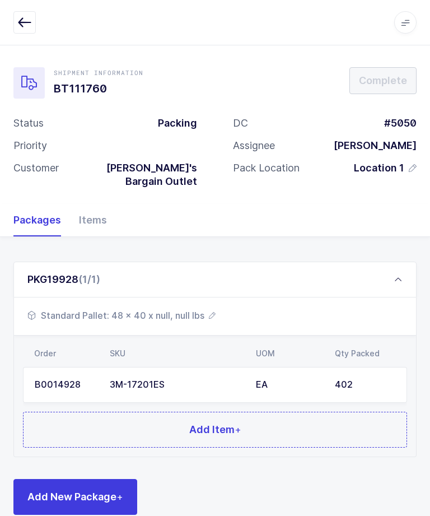
click at [153, 309] on span "Standard Pallet: 48 x 40 x null, null lbs" at bounding box center [121, 315] width 188 height 13
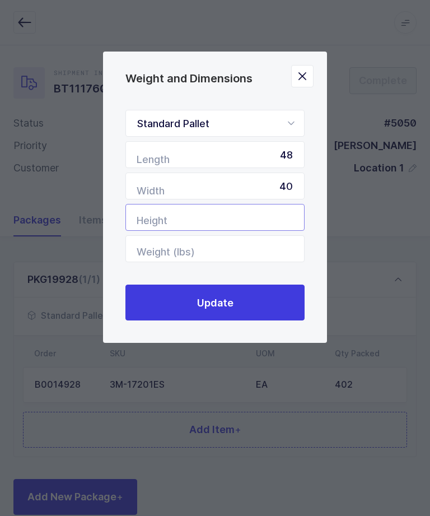
click at [232, 227] on input "Height" at bounding box center [214, 217] width 179 height 27
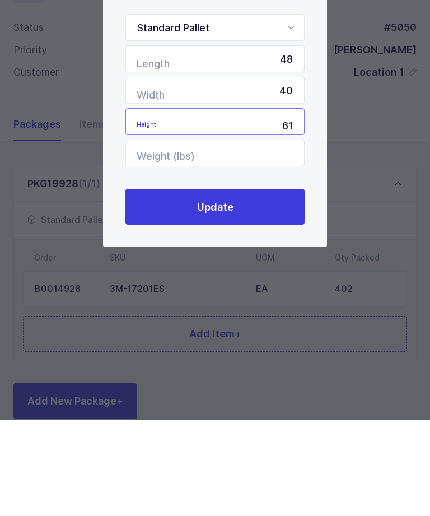
type input "61"
click at [171, 284] on button "Update" at bounding box center [214, 302] width 179 height 36
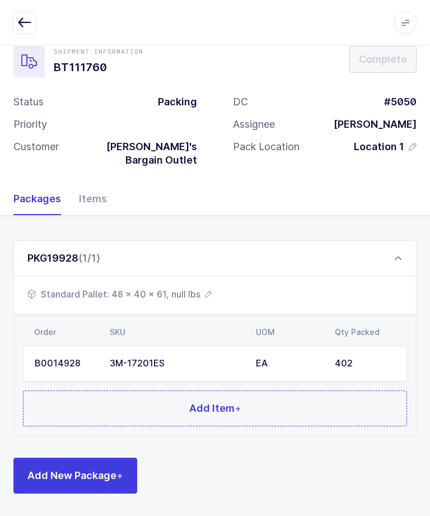
click at [399, 240] on div "PKG19928 (1/1)" at bounding box center [214, 258] width 403 height 36
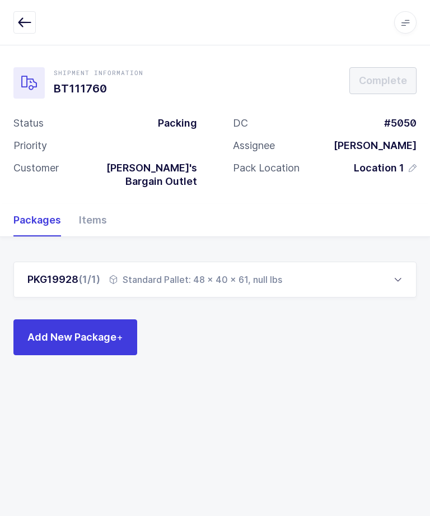
click at [91, 204] on div "Items" at bounding box center [88, 220] width 37 height 32
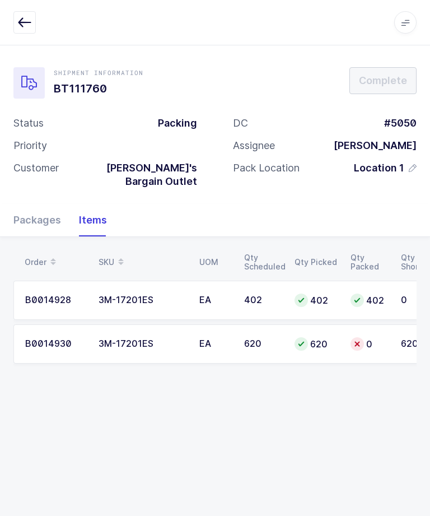
click at [39, 204] on div "Packages" at bounding box center [41, 220] width 57 height 32
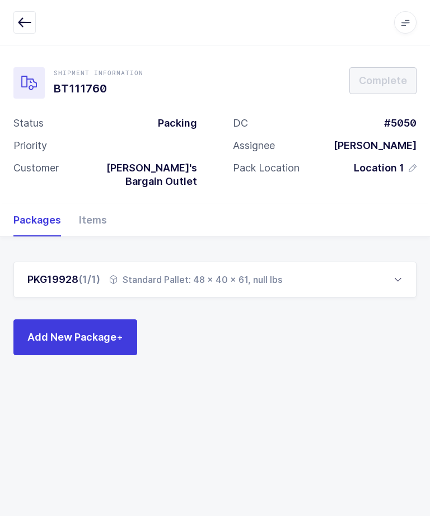
click at [71, 330] on span "Add New Package +" at bounding box center [75, 337] width 96 height 14
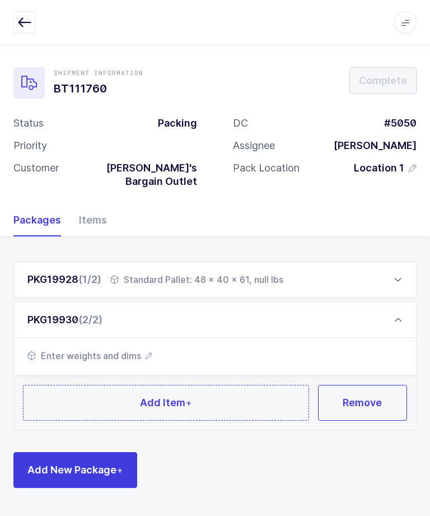
click at [118, 349] on span "Enter weights and dims" at bounding box center [89, 355] width 125 height 13
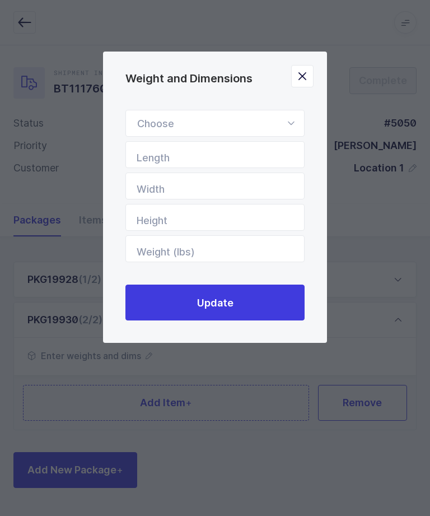
click at [291, 120] on icon "Weight and Dimensions" at bounding box center [291, 123] width 14 height 27
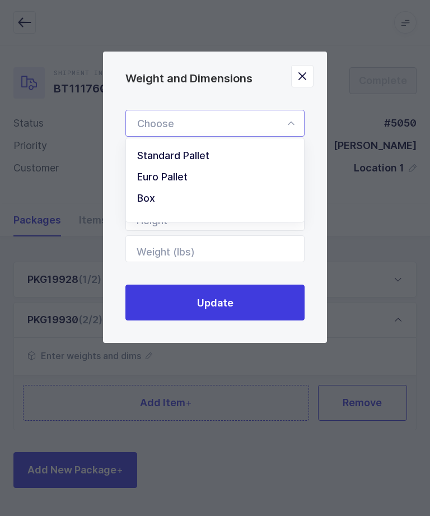
click at [277, 129] on div "Weight and Dimensions" at bounding box center [214, 123] width 179 height 27
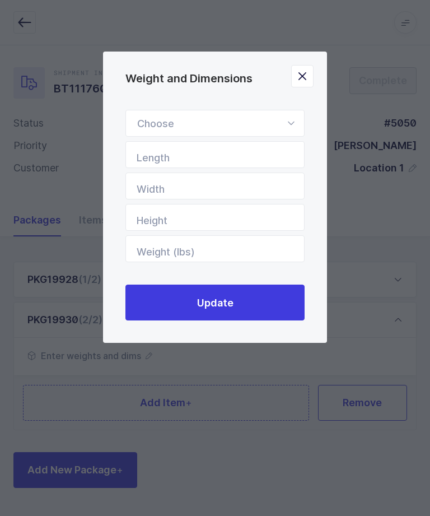
click at [284, 122] on icon "Weight and Dimensions" at bounding box center [291, 123] width 14 height 27
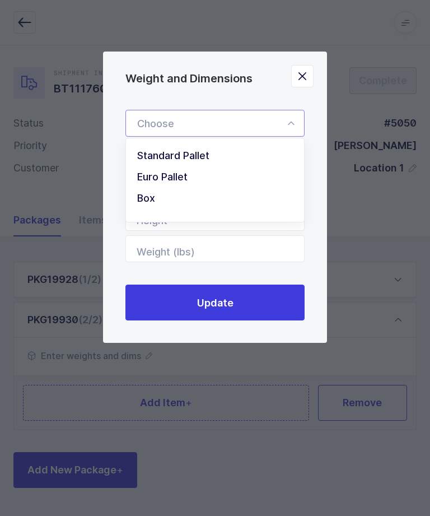
click at [209, 161] on span "Standard Pallet" at bounding box center [173, 156] width 72 height 12
type input "Standard Pallet"
type input "48"
type input "40"
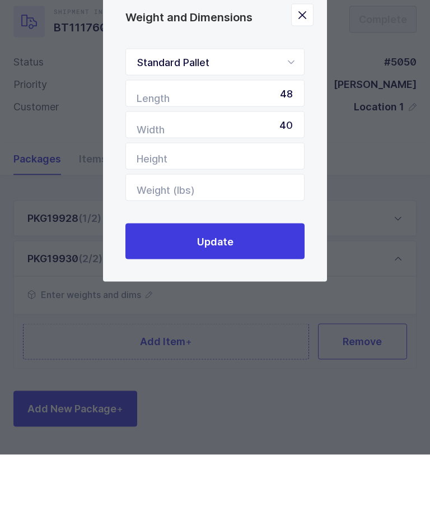
click at [264, 284] on button "Update" at bounding box center [214, 302] width 179 height 36
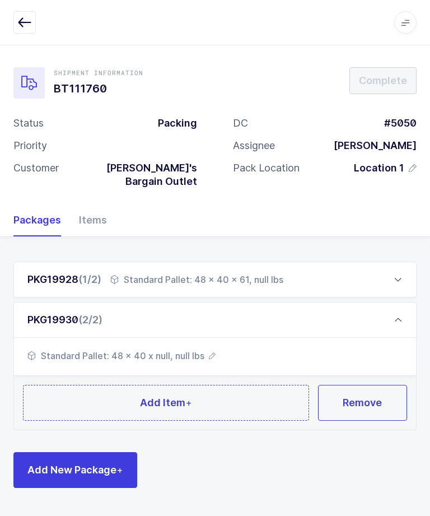
click at [75, 463] on span "Add New Package +" at bounding box center [75, 470] width 96 height 14
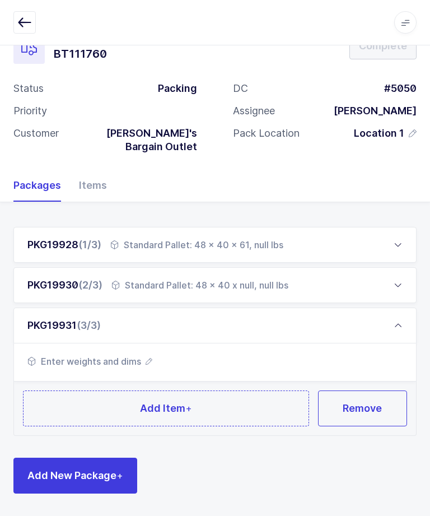
click at [132, 354] on span "Enter weights and dims" at bounding box center [89, 360] width 125 height 13
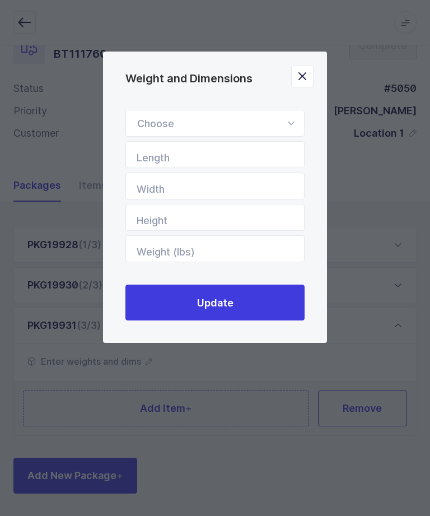
click at [284, 125] on icon "Weight and Dimensions" at bounding box center [291, 123] width 14 height 27
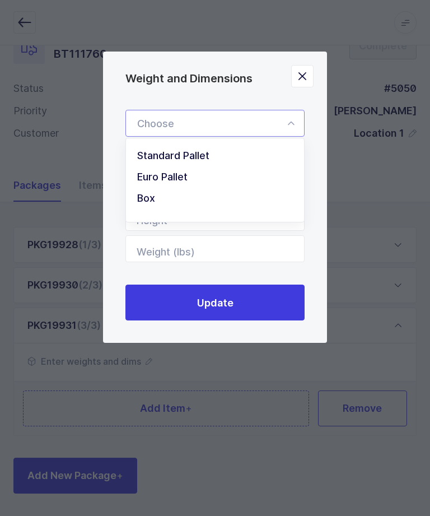
click at [220, 163] on li "Standard Pallet" at bounding box center [214, 155] width 169 height 21
type input "Standard Pallet"
type input "48"
type input "40"
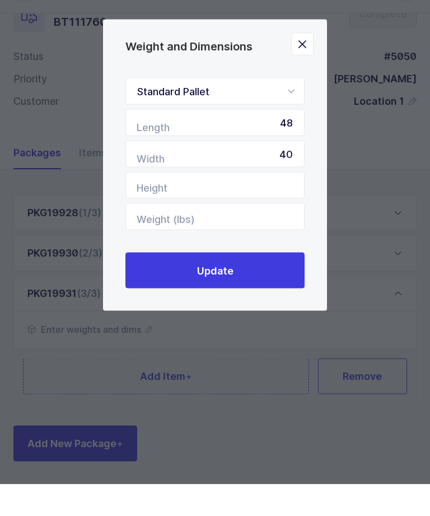
click at [260, 284] on button "Update" at bounding box center [214, 302] width 179 height 36
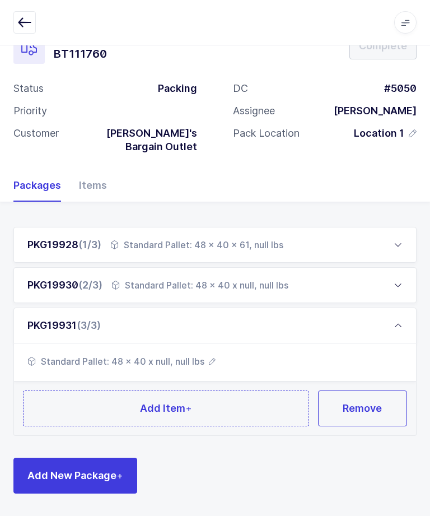
click at [286, 274] on div "PKG19930 (2/3) Standard Pallet: 48 x 40 x null, null lbs" at bounding box center [214, 285] width 403 height 36
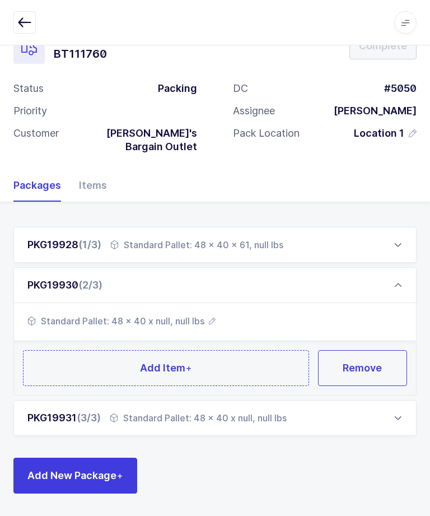
click at [218, 359] on button "Add Item +" at bounding box center [166, 368] width 286 height 36
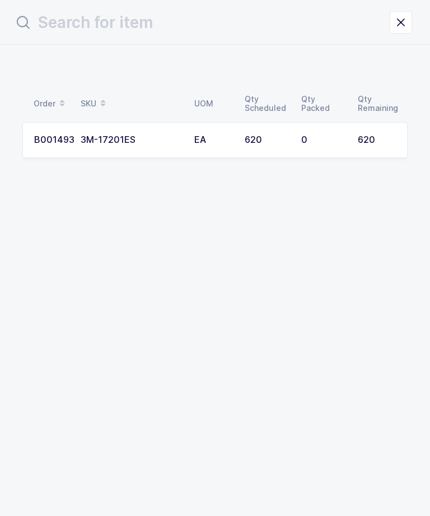
click at [357, 134] on td "620" at bounding box center [379, 140] width 57 height 36
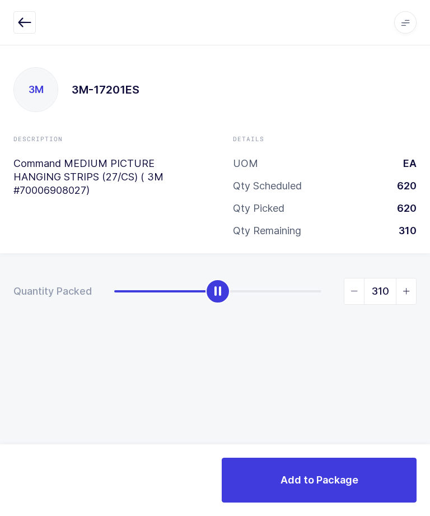
click at [405, 293] on span "slider between 0 and 620" at bounding box center [406, 291] width 20 height 26
click at [356, 293] on span "slider between 0 and 620" at bounding box center [354, 291] width 20 height 26
type input "310"
click at [386, 481] on button "Add to Package" at bounding box center [319, 480] width 195 height 45
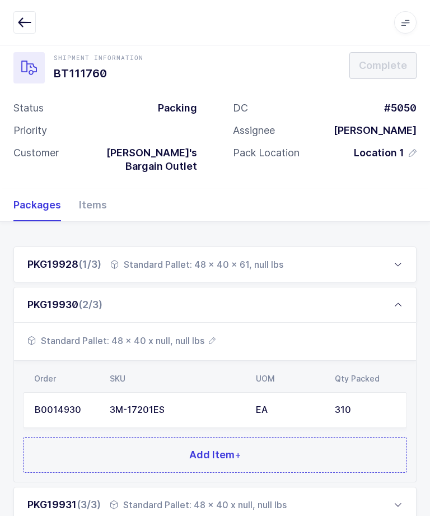
scroll to position [49, 0]
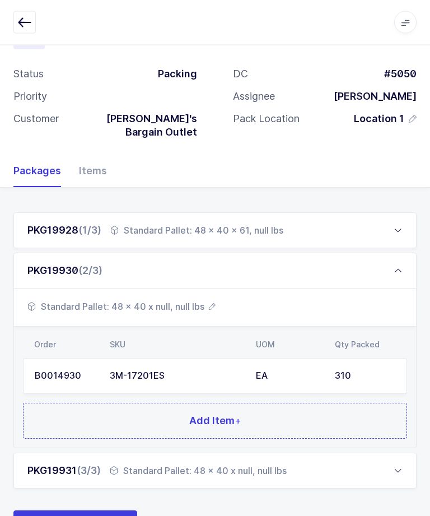
click at [332, 460] on div "PKG19931 (3/3) Standard Pallet: 48 x 40 x null, null lbs" at bounding box center [214, 471] width 403 height 36
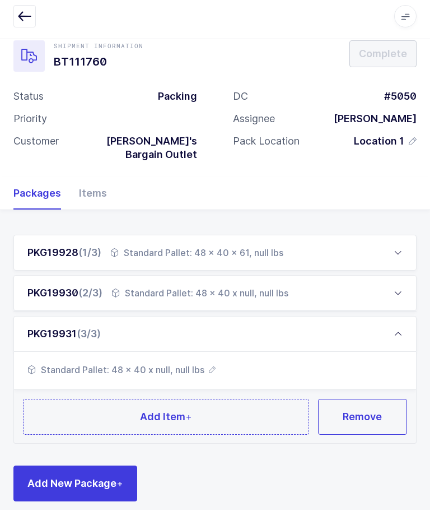
scroll to position [0, 0]
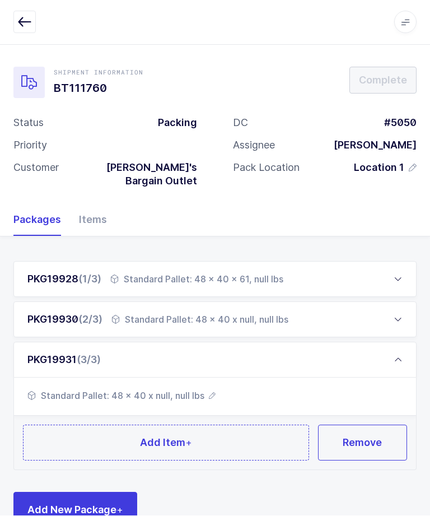
click at [232, 427] on button "Add Item +" at bounding box center [166, 443] width 286 height 36
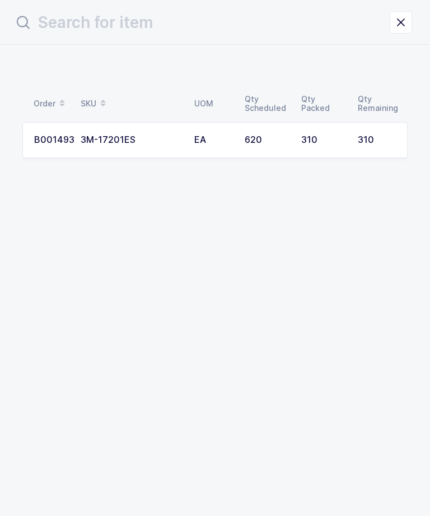
click at [346, 143] on td "310" at bounding box center [323, 140] width 57 height 36
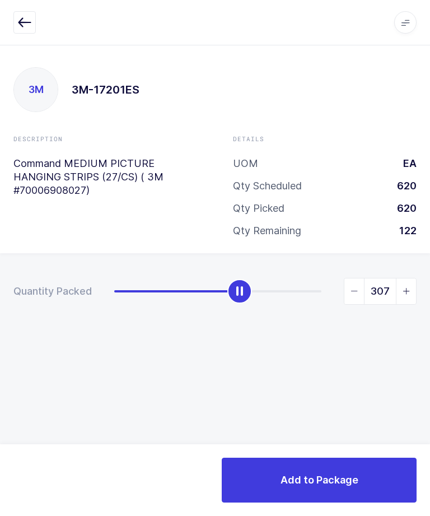
type input "310"
click at [371, 485] on button "Add to Package" at bounding box center [319, 480] width 195 height 45
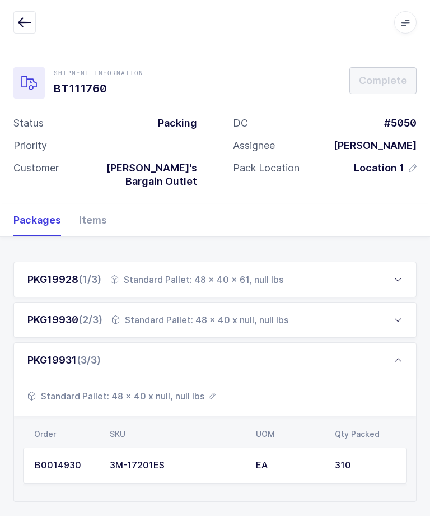
click at [348, 460] on div "310" at bounding box center [365, 465] width 60 height 10
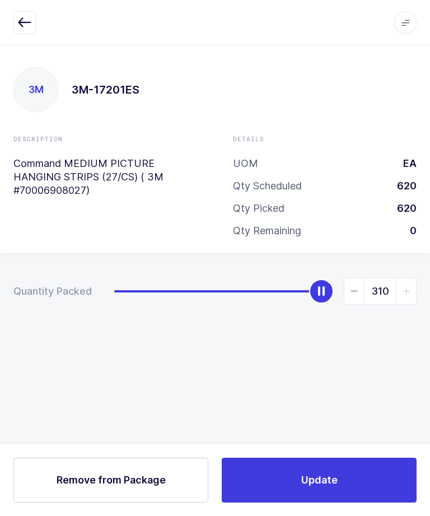
click at [344, 288] on span "slider between 0 and 310" at bounding box center [354, 291] width 20 height 26
click at [345, 296] on span "slider between 0 and 310" at bounding box center [354, 291] width 20 height 26
click at [346, 296] on span "slider between 0 and 310" at bounding box center [354, 291] width 20 height 26
click at [346, 298] on span "slider between 0 and 310" at bounding box center [354, 291] width 20 height 26
click at [346, 296] on span "slider between 0 and 310" at bounding box center [354, 291] width 20 height 26
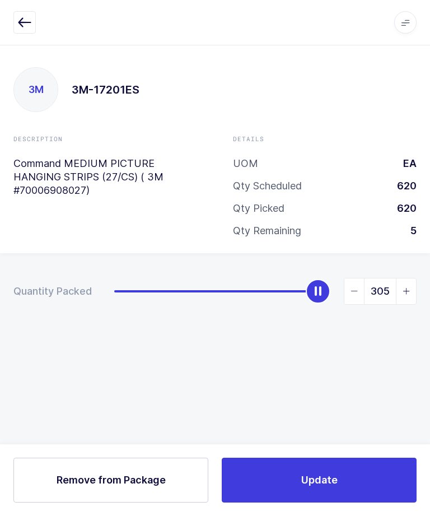
click at [344, 296] on span "slider between 0 and 310" at bounding box center [354, 291] width 20 height 26
click at [346, 297] on span "slider between 0 and 310" at bounding box center [354, 291] width 20 height 26
click at [344, 295] on span "slider between 0 and 310" at bounding box center [354, 291] width 20 height 26
click at [344, 293] on span "slider between 0 and 310" at bounding box center [354, 291] width 20 height 26
click at [346, 291] on span "slider between 0 and 310" at bounding box center [354, 291] width 20 height 26
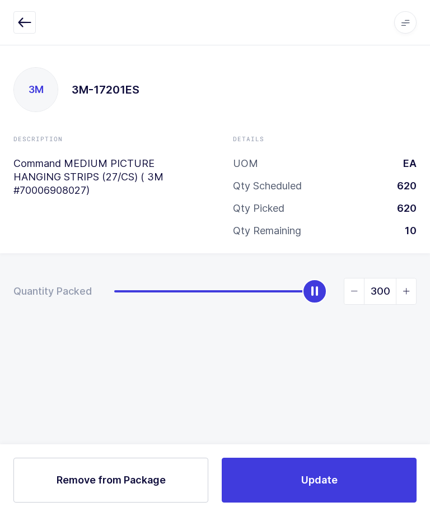
click at [344, 292] on span "slider between 0 and 310" at bounding box center [354, 291] width 20 height 26
click at [346, 292] on span "slider between 0 and 310" at bounding box center [354, 291] width 20 height 26
click at [349, 285] on span "slider between 0 and 310" at bounding box center [354, 291] width 20 height 26
click at [416, 286] on span "slider between 0 and 310" at bounding box center [406, 291] width 20 height 26
click at [410, 287] on span "slider between 0 and 310" at bounding box center [406, 291] width 20 height 26
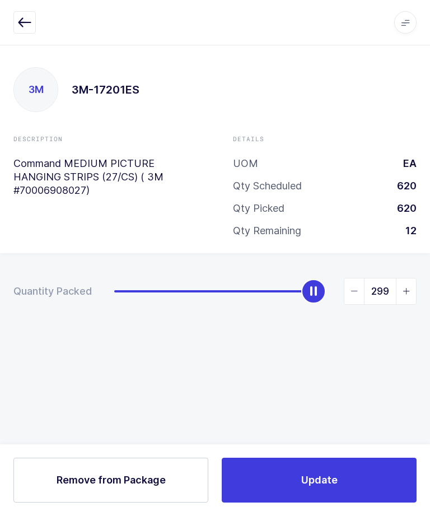
click at [410, 288] on span "slider between 0 and 310" at bounding box center [406, 291] width 20 height 26
type input "300"
click at [371, 476] on button "Update" at bounding box center [319, 480] width 195 height 45
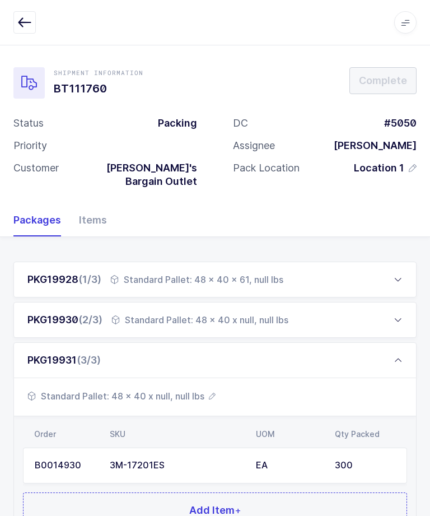
click at [380, 304] on div "PKG19930 (2/3) Standard Pallet: 48 x 40 x null, null lbs" at bounding box center [214, 320] width 403 height 36
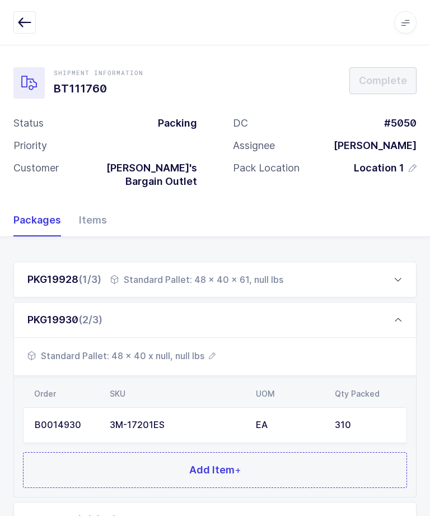
click at [189, 349] on span "Standard Pallet: 48 x 40 x null, null lbs" at bounding box center [121, 355] width 188 height 13
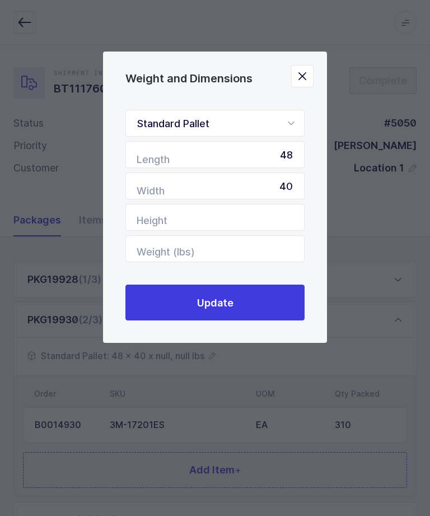
click at [393, 344] on div "Weight and Dimensions Standard Pallet Standard Pallet Euro Pallet Box Length 48…" at bounding box center [215, 258] width 430 height 516
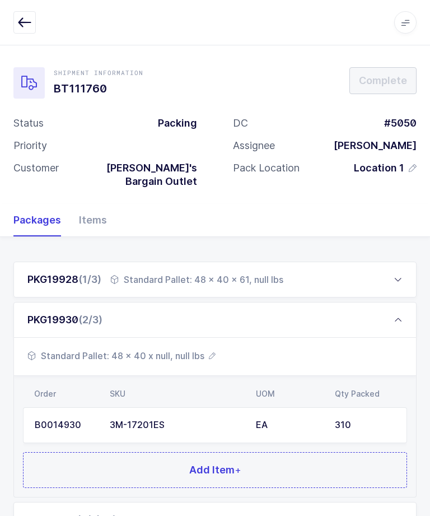
click at [361, 420] on div "310" at bounding box center [365, 425] width 60 height 10
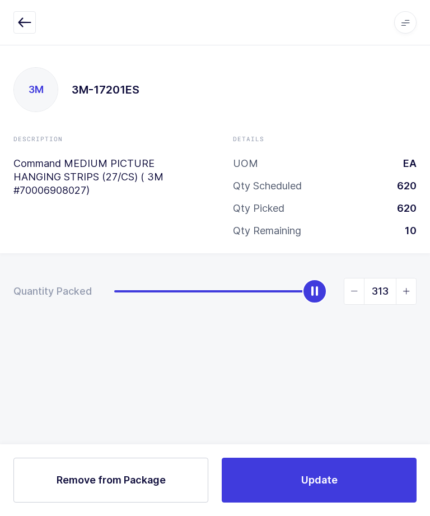
type input "320"
click at [379, 490] on button "Update" at bounding box center [319, 480] width 195 height 45
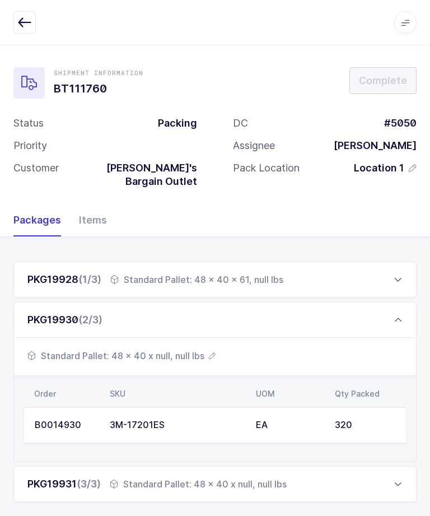
click at [166, 349] on span "Standard Pallet: 48 x 40 x null, null lbs" at bounding box center [121, 355] width 188 height 13
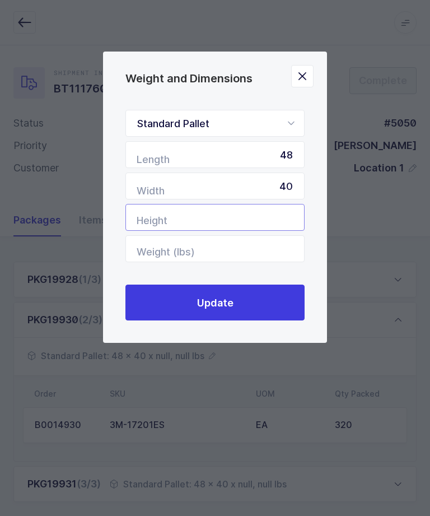
click at [268, 228] on input "Height" at bounding box center [214, 217] width 179 height 27
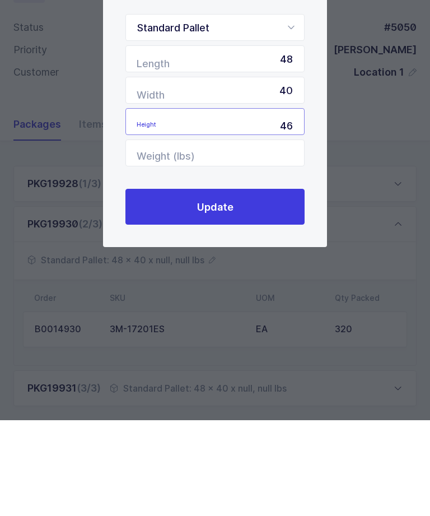
type input "46"
click at [267, 284] on button "Update" at bounding box center [214, 302] width 179 height 36
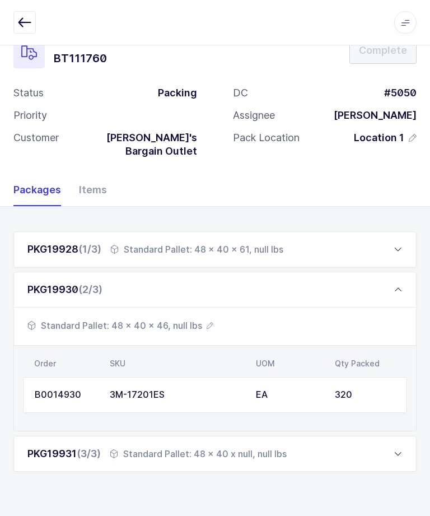
click at [284, 447] on div "Standard Pallet: 48 x 40 x null, null lbs" at bounding box center [198, 453] width 177 height 13
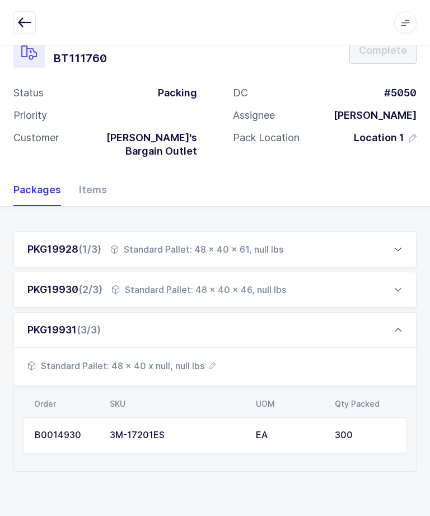
click at [172, 359] on span "Standard Pallet: 48 x 40 x null, null lbs" at bounding box center [121, 365] width 188 height 13
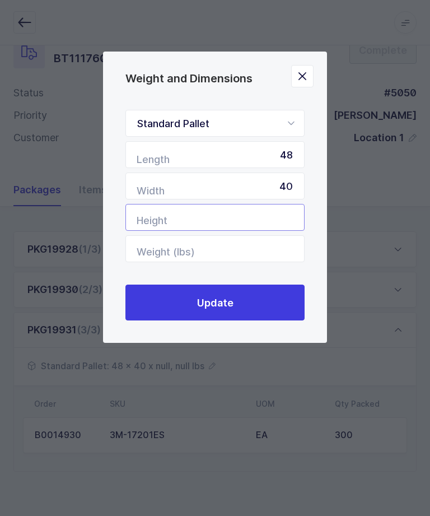
click at [269, 228] on input "Height" at bounding box center [214, 217] width 179 height 27
type input "7"
type input "46"
click at [281, 304] on button "Update" at bounding box center [214, 302] width 179 height 36
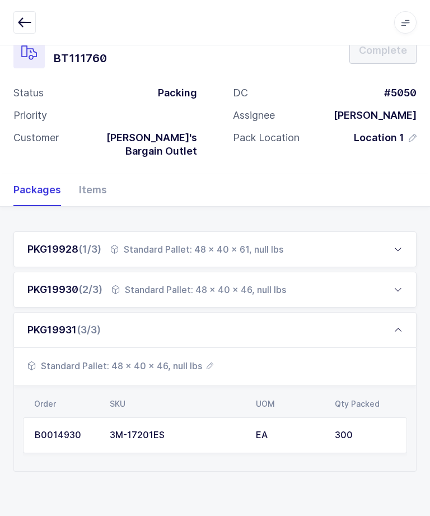
click at [408, 272] on div "PKG19930 (2/3) Standard Pallet: 48 x 40 x 46, null lbs" at bounding box center [214, 290] width 403 height 36
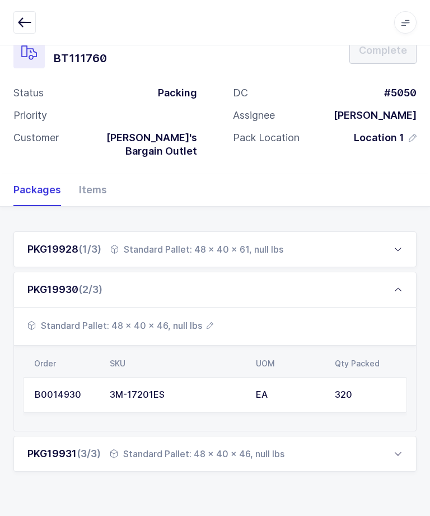
click at [379, 281] on div "PKG19930 (2/3)" at bounding box center [214, 290] width 403 height 36
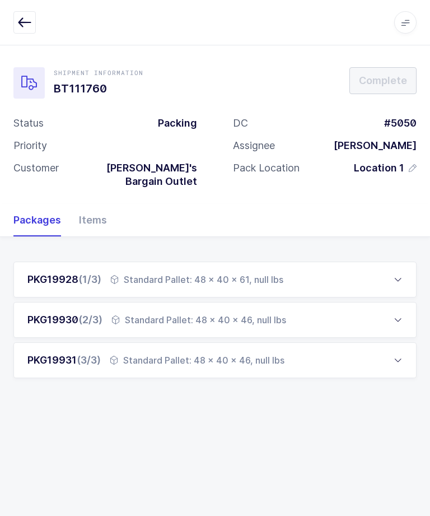
click at [32, 27] on button "button" at bounding box center [24, 22] width 22 height 22
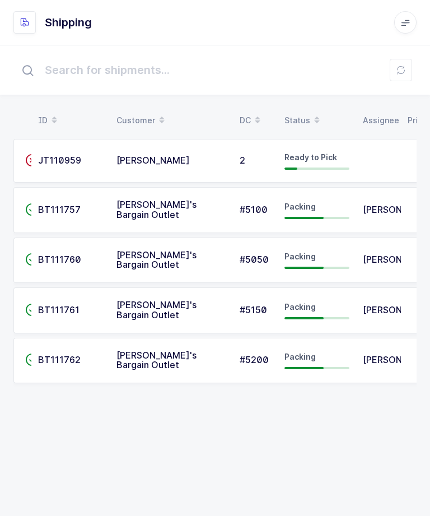
click at [69, 208] on span "BT111757" at bounding box center [59, 209] width 43 height 11
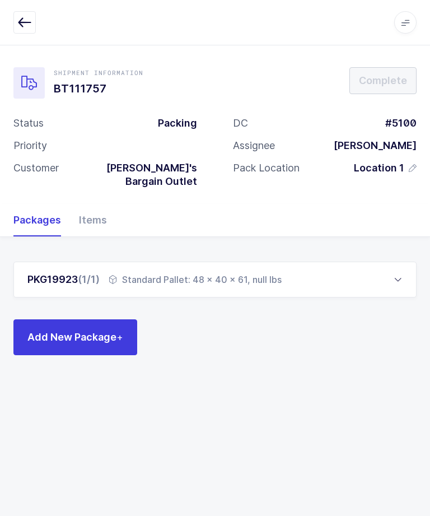
click at [92, 208] on div "Items" at bounding box center [88, 220] width 37 height 32
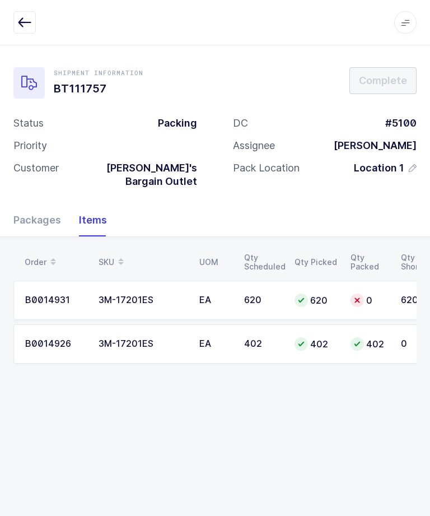
click at [26, 19] on icon "button" at bounding box center [24, 22] width 13 height 13
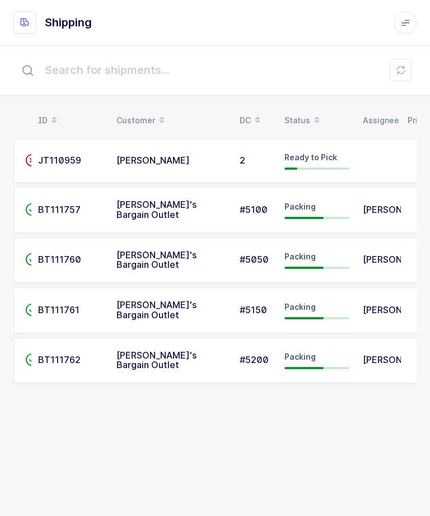
click at [76, 305] on span "BT111761" at bounding box center [58, 309] width 41 height 11
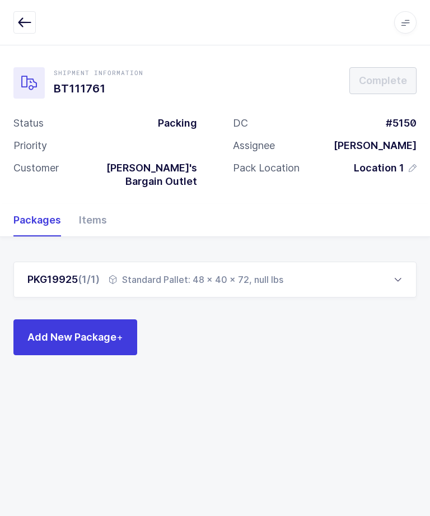
click at [95, 206] on div "Items" at bounding box center [88, 220] width 37 height 32
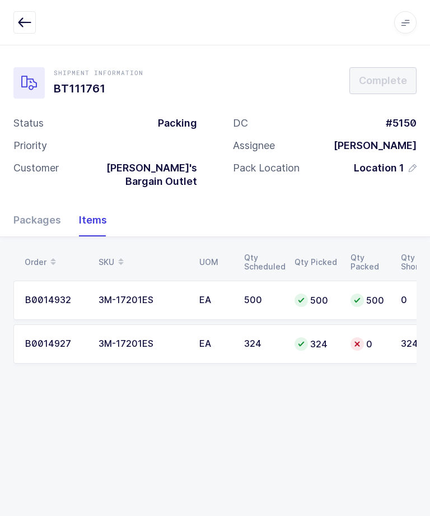
click at [30, 74] on div at bounding box center [28, 82] width 31 height 31
click at [20, 16] on icon "button" at bounding box center [24, 22] width 13 height 13
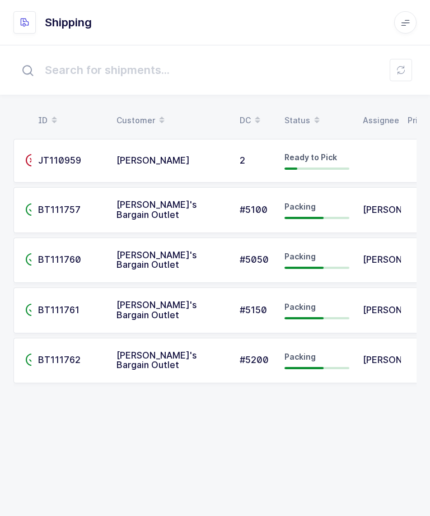
click at [341, 312] on div "Packing" at bounding box center [316, 310] width 65 height 18
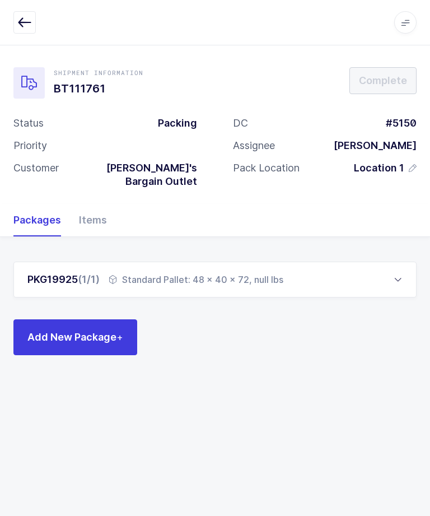
click at [93, 214] on div "Items" at bounding box center [88, 220] width 37 height 32
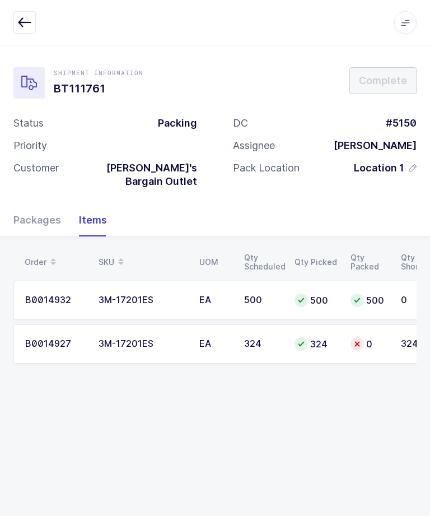
click at [30, 29] on button "button" at bounding box center [24, 22] width 22 height 22
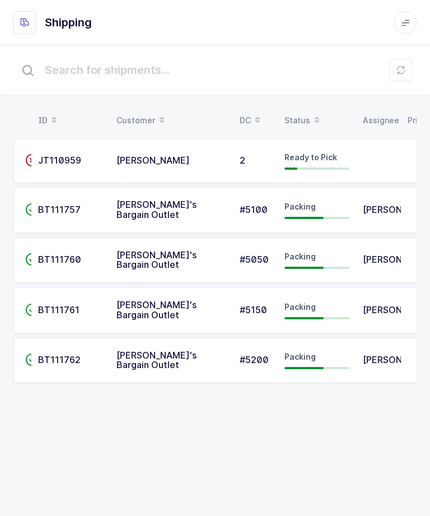
click at [361, 358] on td "[PERSON_NAME]" at bounding box center [378, 361] width 45 height 46
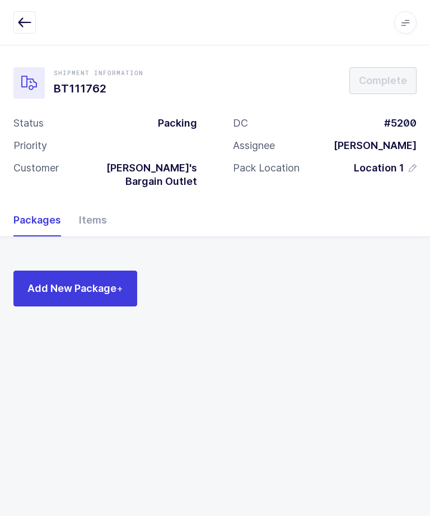
click at [89, 204] on div "Items" at bounding box center [88, 220] width 37 height 32
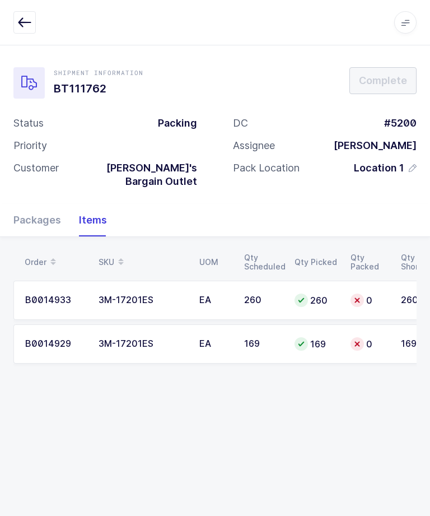
click at [38, 208] on div "Packages" at bounding box center [41, 220] width 57 height 32
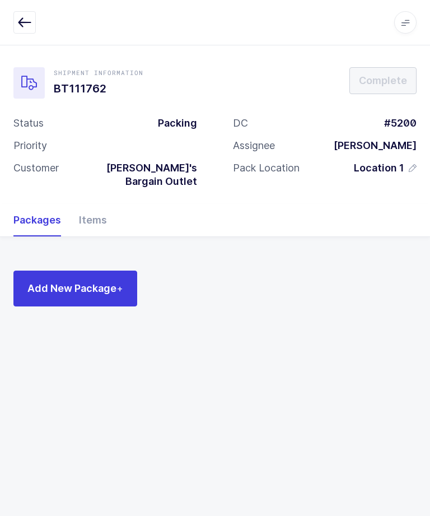
click at [78, 281] on span "Add New Package +" at bounding box center [75, 288] width 96 height 14
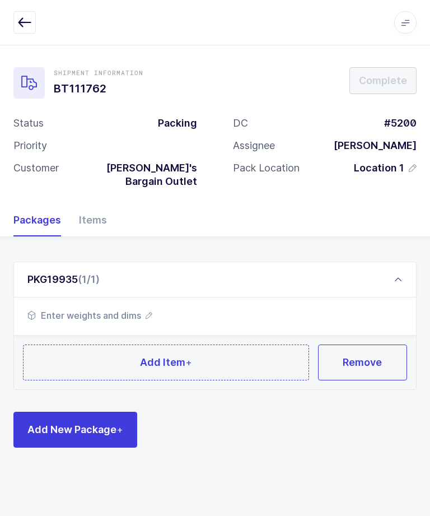
click at [119, 309] on span "Enter weights and dims" at bounding box center [89, 315] width 125 height 13
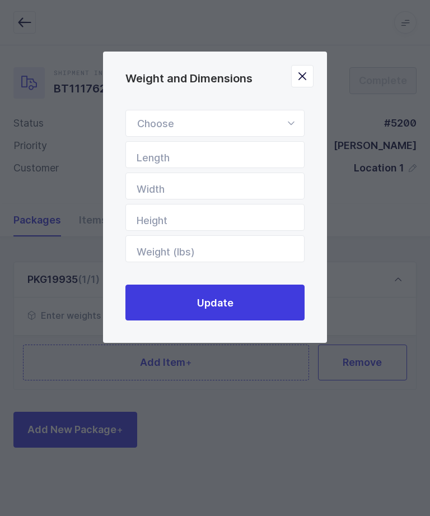
click at [276, 125] on div "Weight and Dimensions" at bounding box center [214, 123] width 179 height 27
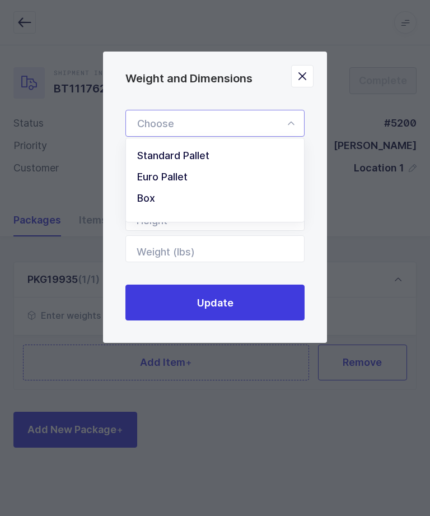
click at [217, 161] on li "Standard Pallet" at bounding box center [214, 155] width 169 height 21
type input "Standard Pallet"
type input "48"
type input "40"
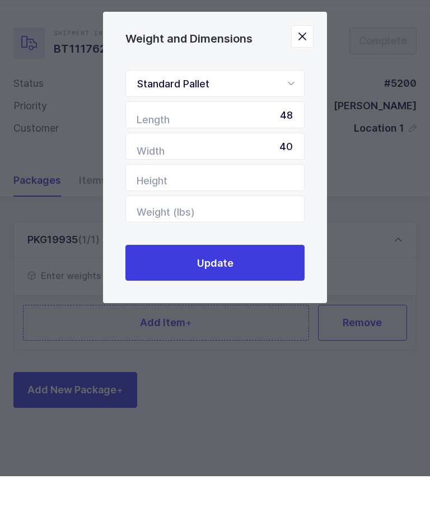
click at [251, 284] on button "Update" at bounding box center [214, 302] width 179 height 36
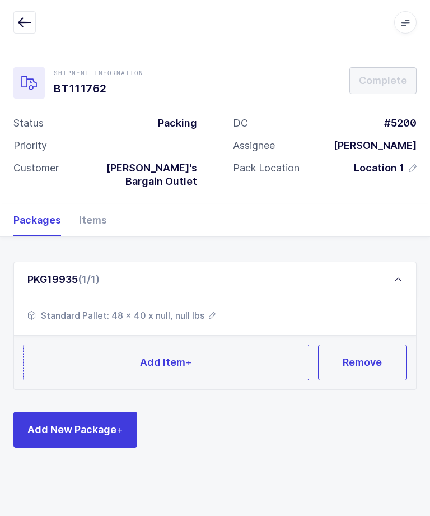
click at [104, 347] on button "Add Item +" at bounding box center [166, 362] width 286 height 36
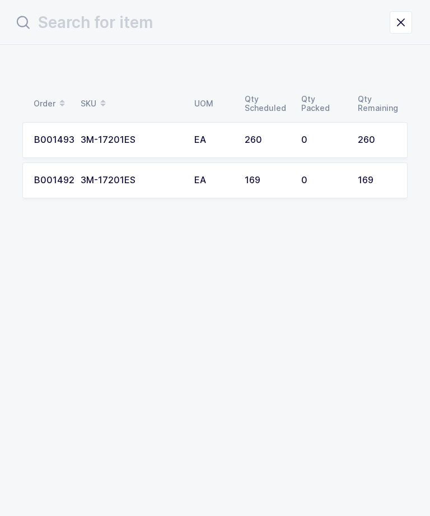
click at [315, 144] on div "0" at bounding box center [322, 140] width 43 height 10
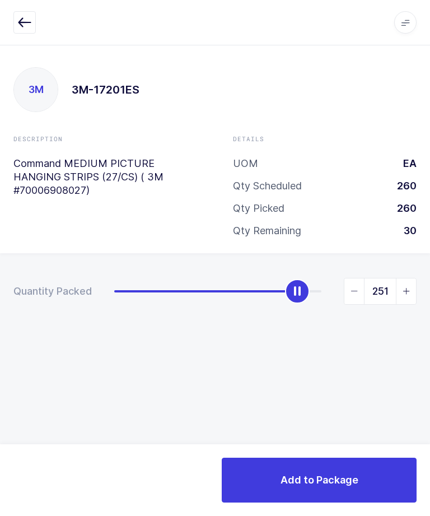
type input "260"
click at [353, 474] on span "Add to Package" at bounding box center [320, 480] width 78 height 14
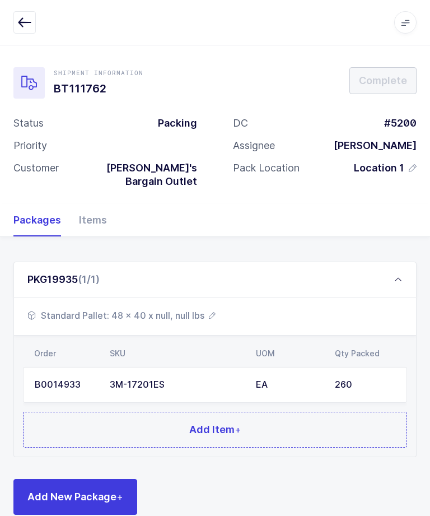
click at [178, 272] on div "PKG19935 (1/1)" at bounding box center [214, 280] width 403 height 36
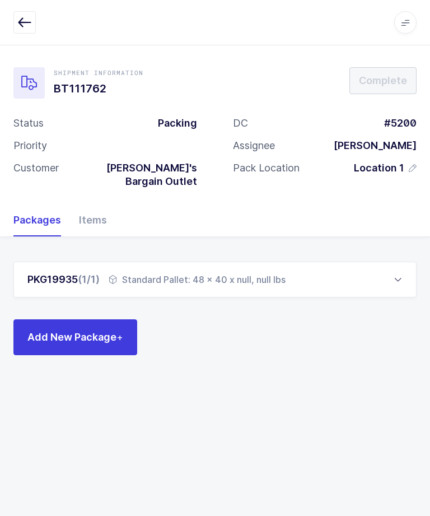
click at [162, 311] on div "PKG19935 (1/1) Standard Pallet: 48 x 40 x null, null lbs Standard Pallet: 48 x …" at bounding box center [214, 309] width 403 height 94
click at [165, 273] on div "Standard Pallet: 48 x 40 x null, null lbs" at bounding box center [197, 279] width 177 height 13
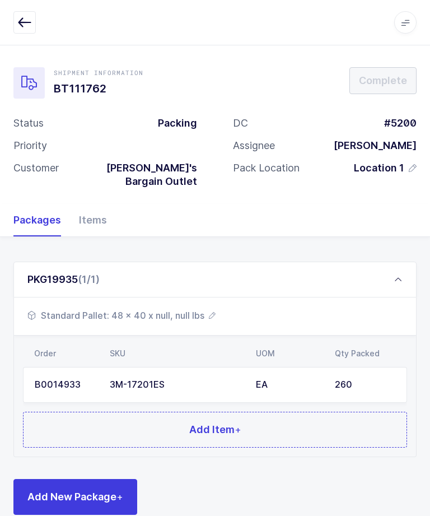
click at [162, 309] on span "Standard Pallet: 48 x 40 x null, null lbs" at bounding box center [121, 315] width 188 height 13
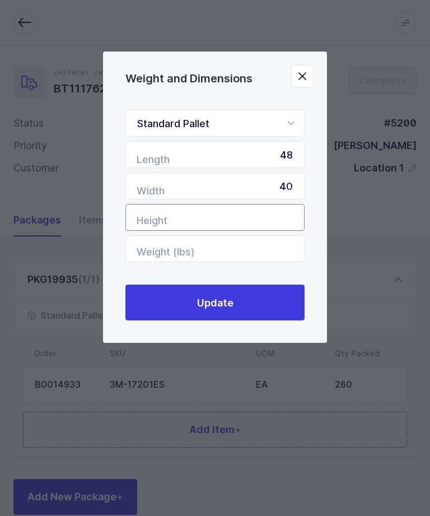
click at [151, 230] on input "Height" at bounding box center [214, 217] width 179 height 27
type input "41"
click at [270, 301] on button "Update" at bounding box center [214, 302] width 179 height 36
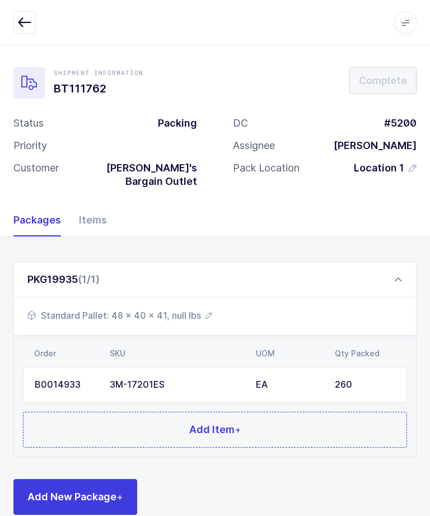
click at [95, 207] on div "Items" at bounding box center [88, 220] width 37 height 32
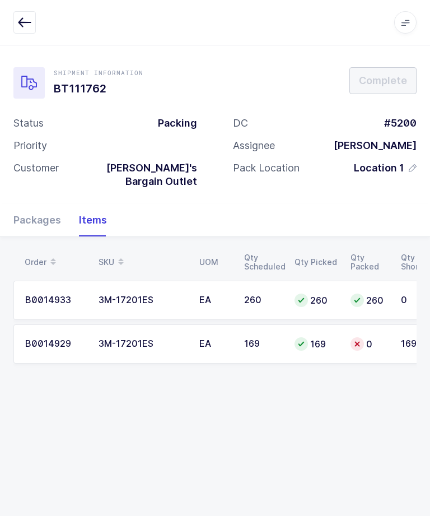
click at [223, 339] on td "EA" at bounding box center [215, 343] width 45 height 39
click at [43, 209] on div "Packages" at bounding box center [41, 220] width 57 height 32
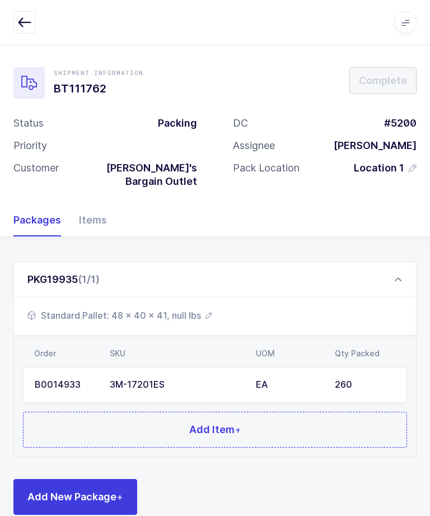
click at [77, 489] on span "Add New Package +" at bounding box center [75, 496] width 96 height 14
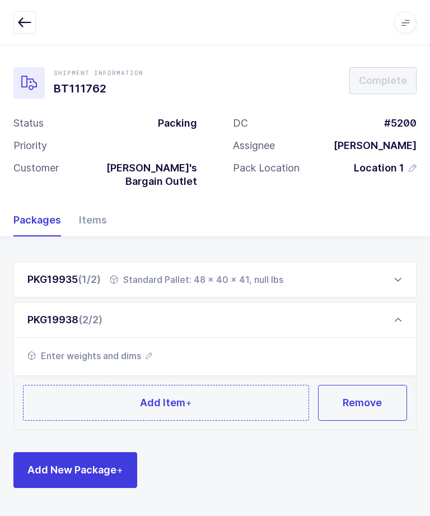
click at [151, 427] on div "PKG19935 (1/2) Standard Pallet: 48 x 40 x 41, null lbs Standard Pallet: 48 x 40…" at bounding box center [214, 375] width 403 height 226
click at [142, 349] on span "Enter weights and dims" at bounding box center [89, 355] width 125 height 13
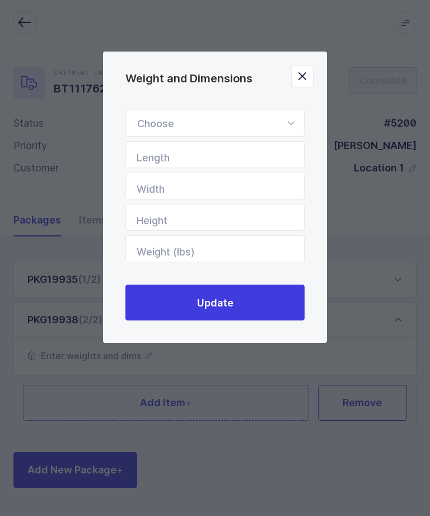
click at [205, 131] on div "Weight and Dimensions" at bounding box center [214, 123] width 179 height 27
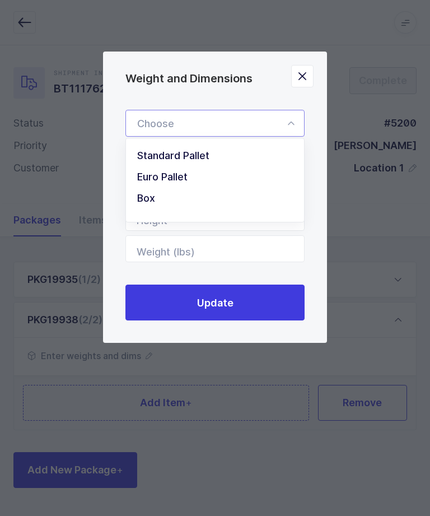
click at [292, 154] on li "Standard Pallet" at bounding box center [214, 155] width 169 height 21
type input "Standard Pallet"
type input "48"
type input "40"
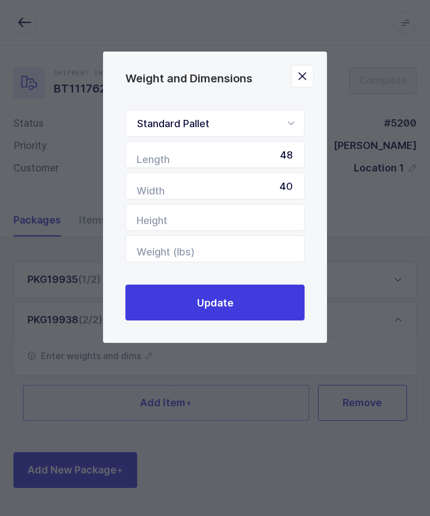
click at [357, 254] on div "Weight and Dimensions Standard Pallet Standard Pallet Euro Pallet Box Length 48…" at bounding box center [215, 258] width 430 height 516
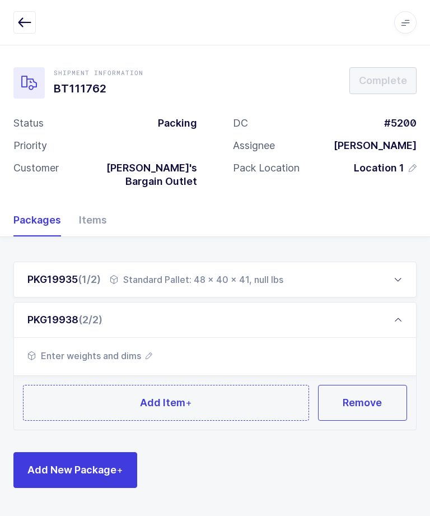
click at [136, 358] on div "Enter weights and dims" at bounding box center [215, 357] width 402 height 38
click at [143, 349] on span "Enter weights and dims" at bounding box center [89, 355] width 125 height 13
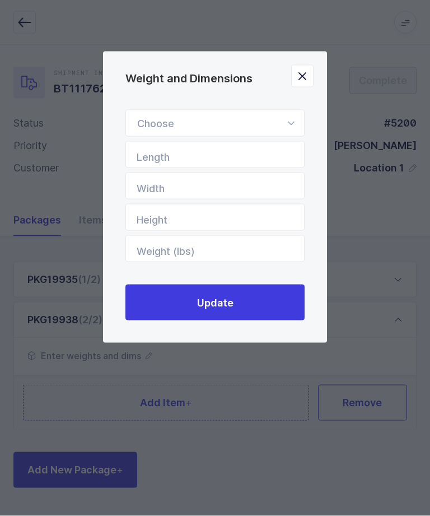
click at [293, 119] on icon "Weight and Dimensions" at bounding box center [291, 123] width 14 height 27
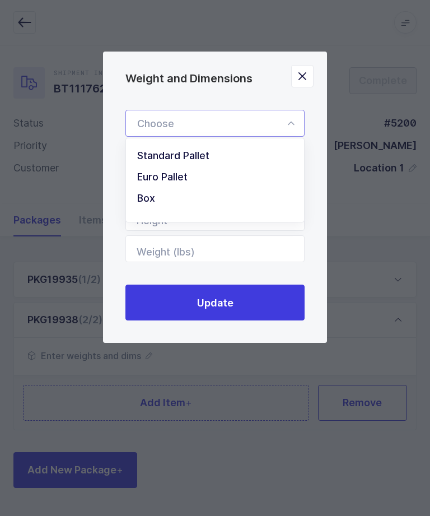
click at [221, 152] on li "Standard Pallet" at bounding box center [214, 155] width 169 height 21
type input "Standard Pallet"
type input "48"
type input "40"
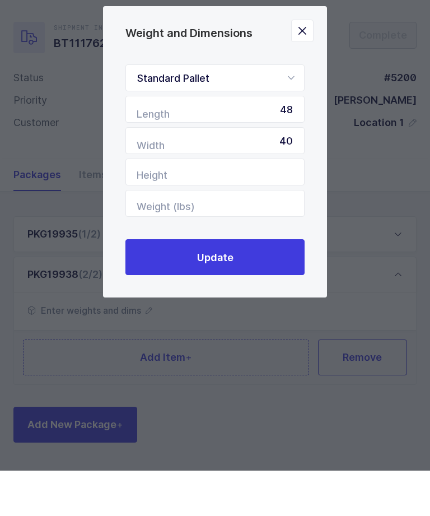
click at [245, 284] on button "Update" at bounding box center [214, 302] width 179 height 36
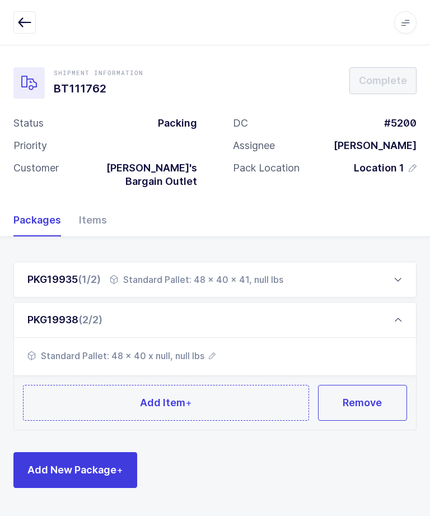
click at [197, 385] on button "Add Item +" at bounding box center [166, 403] width 286 height 36
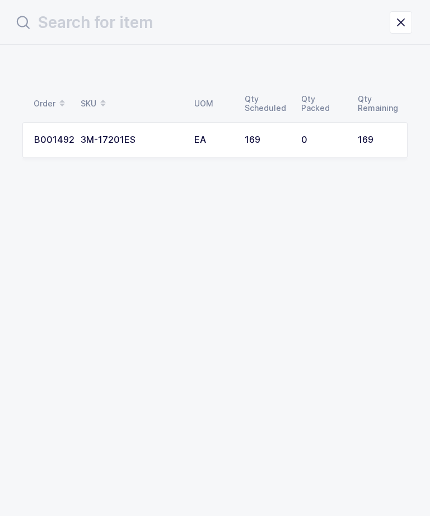
click at [173, 152] on td "3M-17201ES" at bounding box center [131, 140] width 114 height 36
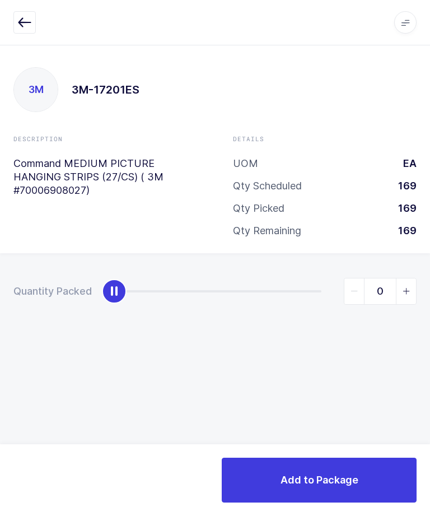
click at [130, 278] on div "0" at bounding box center [265, 291] width 302 height 27
type input "169"
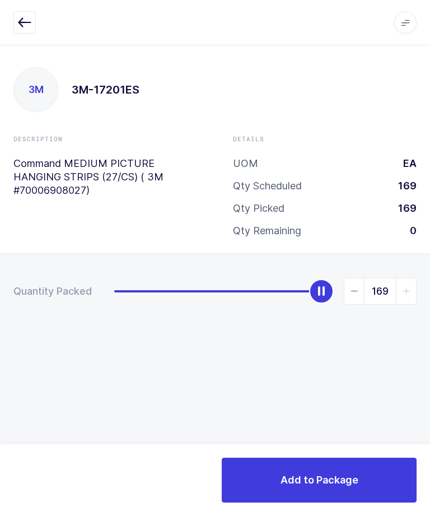
click at [328, 477] on span "Add to Package" at bounding box center [320, 480] width 78 height 14
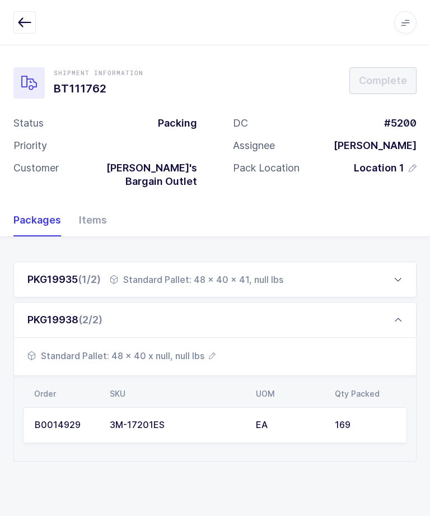
click at [173, 356] on div "Standard Pallet: 48 x 40 x null, null lbs" at bounding box center [215, 357] width 402 height 38
click at [161, 349] on span "Standard Pallet: 48 x 40 x null, null lbs" at bounding box center [121, 355] width 188 height 13
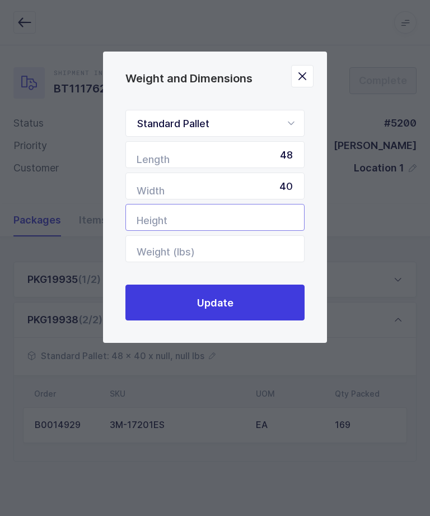
click at [271, 208] on input "Height" at bounding box center [214, 217] width 179 height 27
type input "31"
click at [272, 306] on button "Update" at bounding box center [214, 302] width 179 height 36
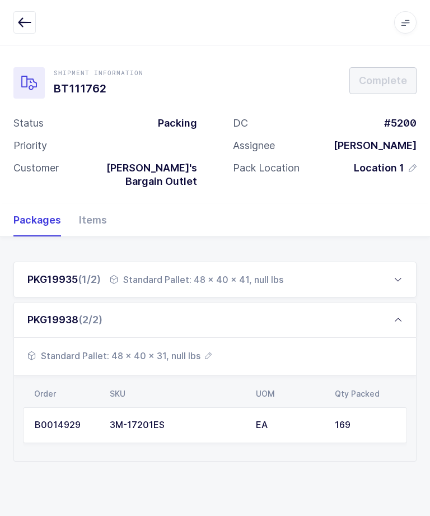
click at [403, 303] on div "PKG19938 (2/2)" at bounding box center [214, 320] width 403 height 36
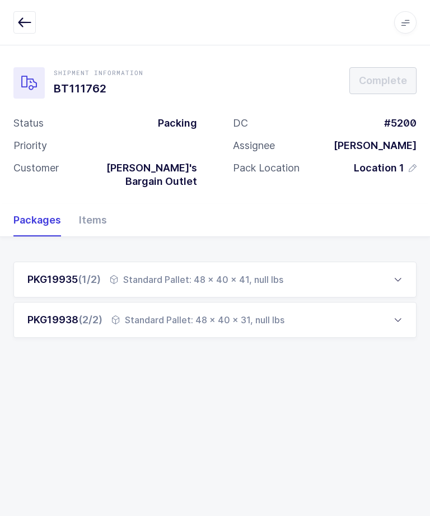
click at [31, 31] on button "button" at bounding box center [24, 22] width 22 height 22
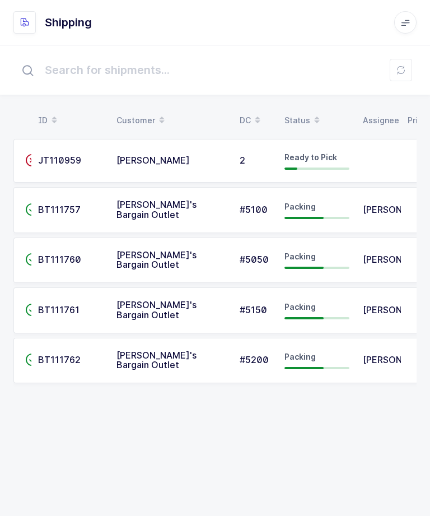
click at [67, 296] on td "BT111761" at bounding box center [70, 310] width 78 height 46
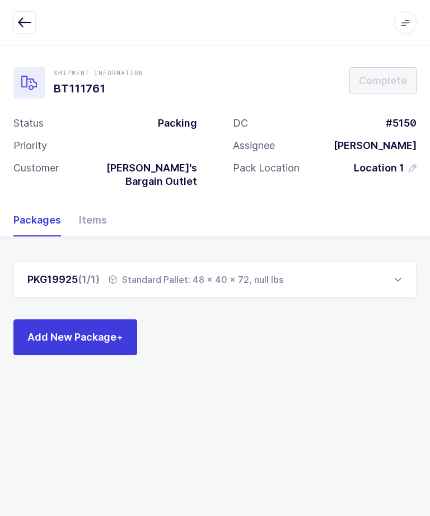
click at [99, 206] on div "Items" at bounding box center [88, 220] width 37 height 32
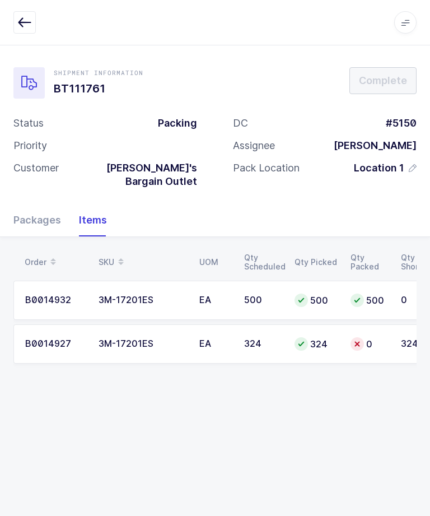
click at [353, 337] on div "0" at bounding box center [369, 343] width 37 height 13
click at [40, 204] on div "Packages" at bounding box center [41, 220] width 57 height 32
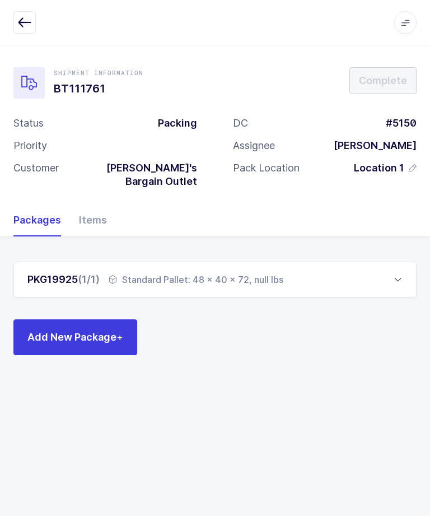
click at [50, 330] on span "Add New Package +" at bounding box center [75, 337] width 96 height 14
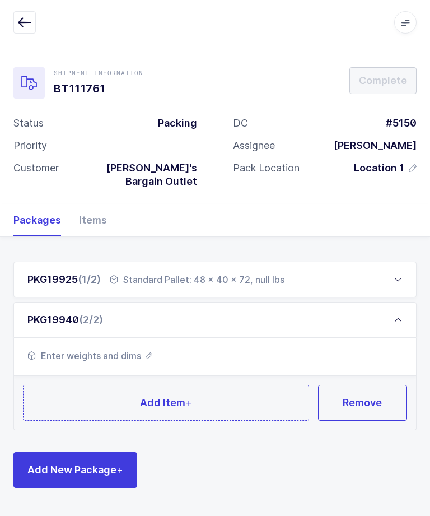
click at [377, 385] on button "Remove" at bounding box center [363, 403] width 90 height 36
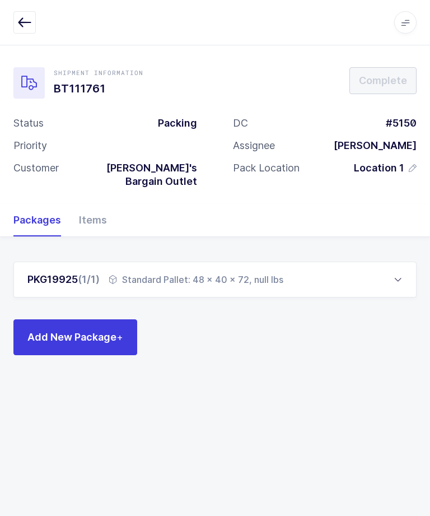
click at [92, 273] on span "(1/1)" at bounding box center [89, 279] width 22 height 12
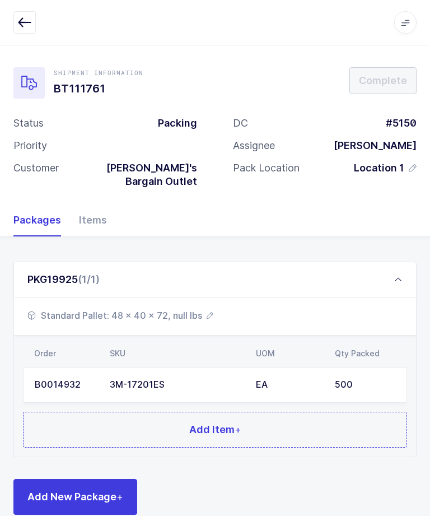
click at [60, 273] on div "PKG19925 (1/1)" at bounding box center [63, 279] width 72 height 13
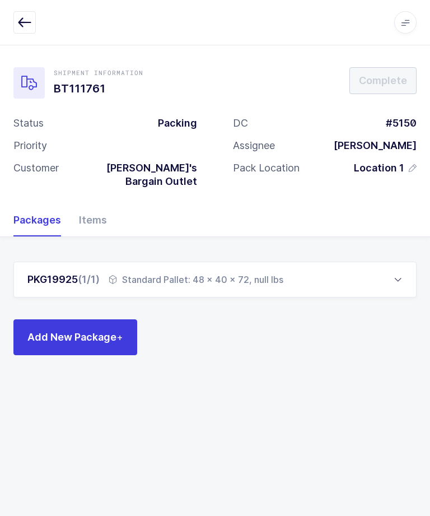
click at [57, 330] on span "Add New Package +" at bounding box center [75, 337] width 96 height 14
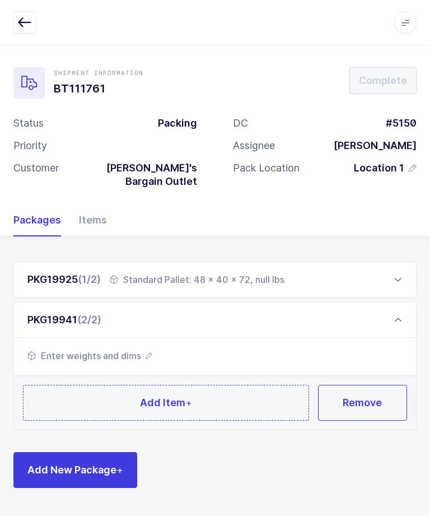
click at [136, 349] on span "Enter weights and dims" at bounding box center [89, 355] width 125 height 13
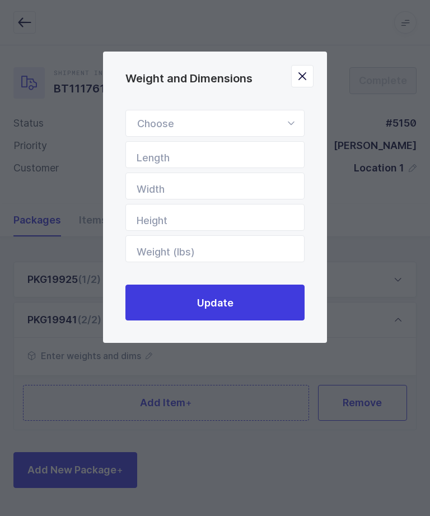
click at [281, 118] on div "Weight and Dimensions" at bounding box center [214, 123] width 179 height 27
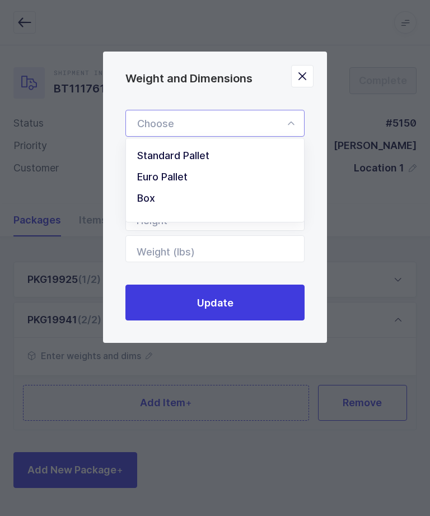
click at [237, 162] on li "Standard Pallet" at bounding box center [214, 155] width 169 height 21
type input "Standard Pallet"
type input "48"
type input "40"
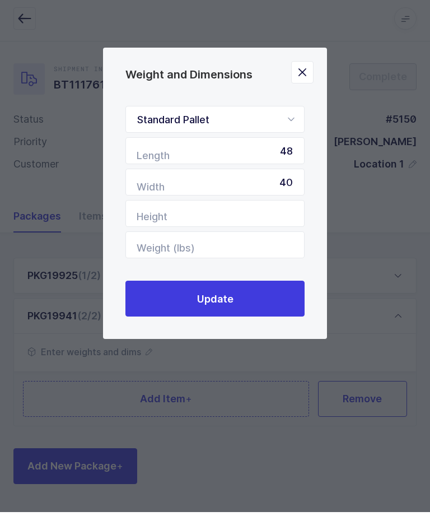
click at [254, 301] on button "Update" at bounding box center [214, 302] width 179 height 36
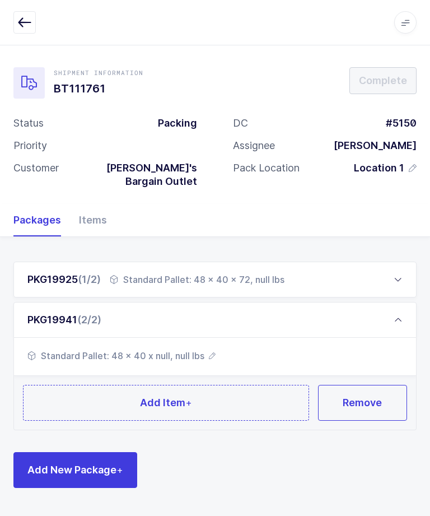
click at [268, 391] on button "Add Item +" at bounding box center [166, 403] width 286 height 36
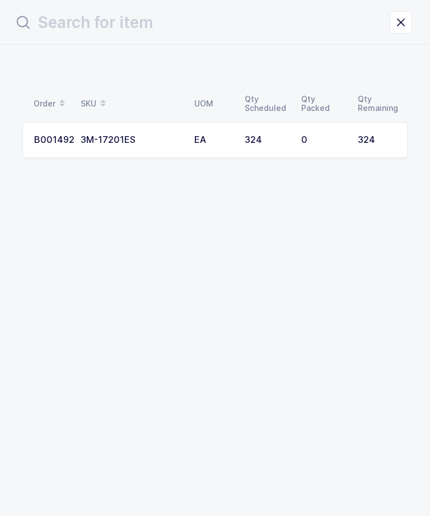
click at [385, 134] on td "324" at bounding box center [379, 140] width 57 height 36
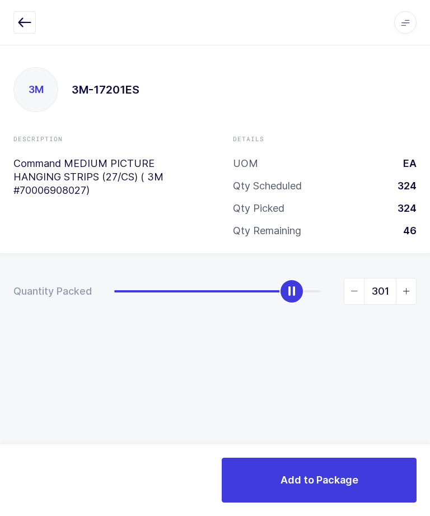
type input "324"
click at [357, 477] on span "Add to Package" at bounding box center [320, 480] width 78 height 14
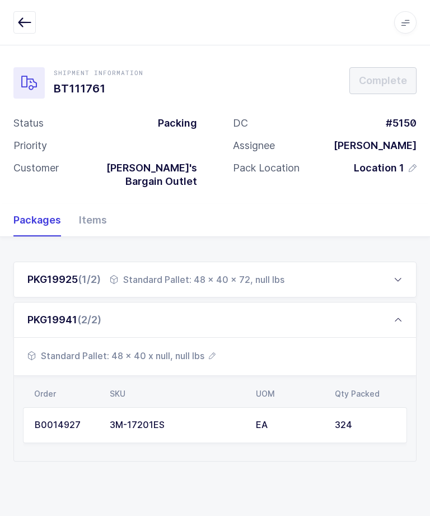
click at [164, 349] on span "Standard Pallet: 48 x 40 x null, null lbs" at bounding box center [121, 355] width 188 height 13
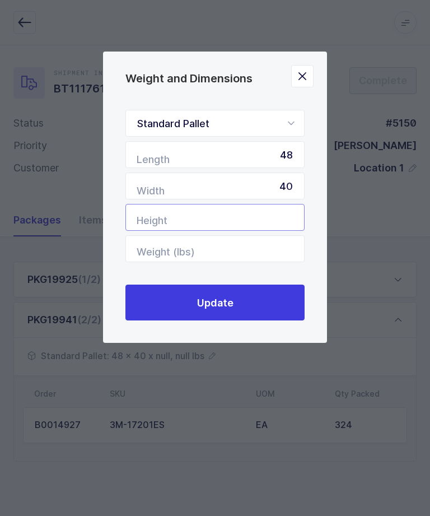
click at [165, 213] on input "Height" at bounding box center [214, 217] width 179 height 27
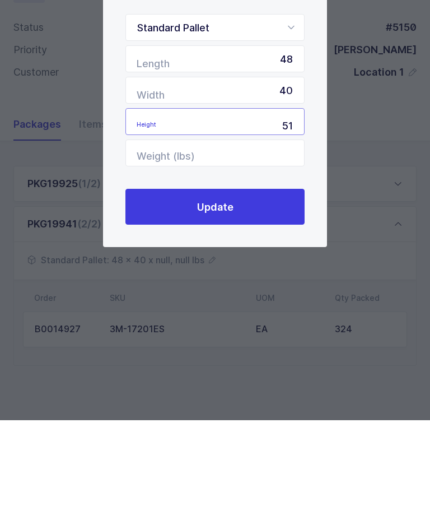
type input "51"
click at [291, 284] on button "Update" at bounding box center [214, 302] width 179 height 36
